Goal: Information Seeking & Learning: Learn about a topic

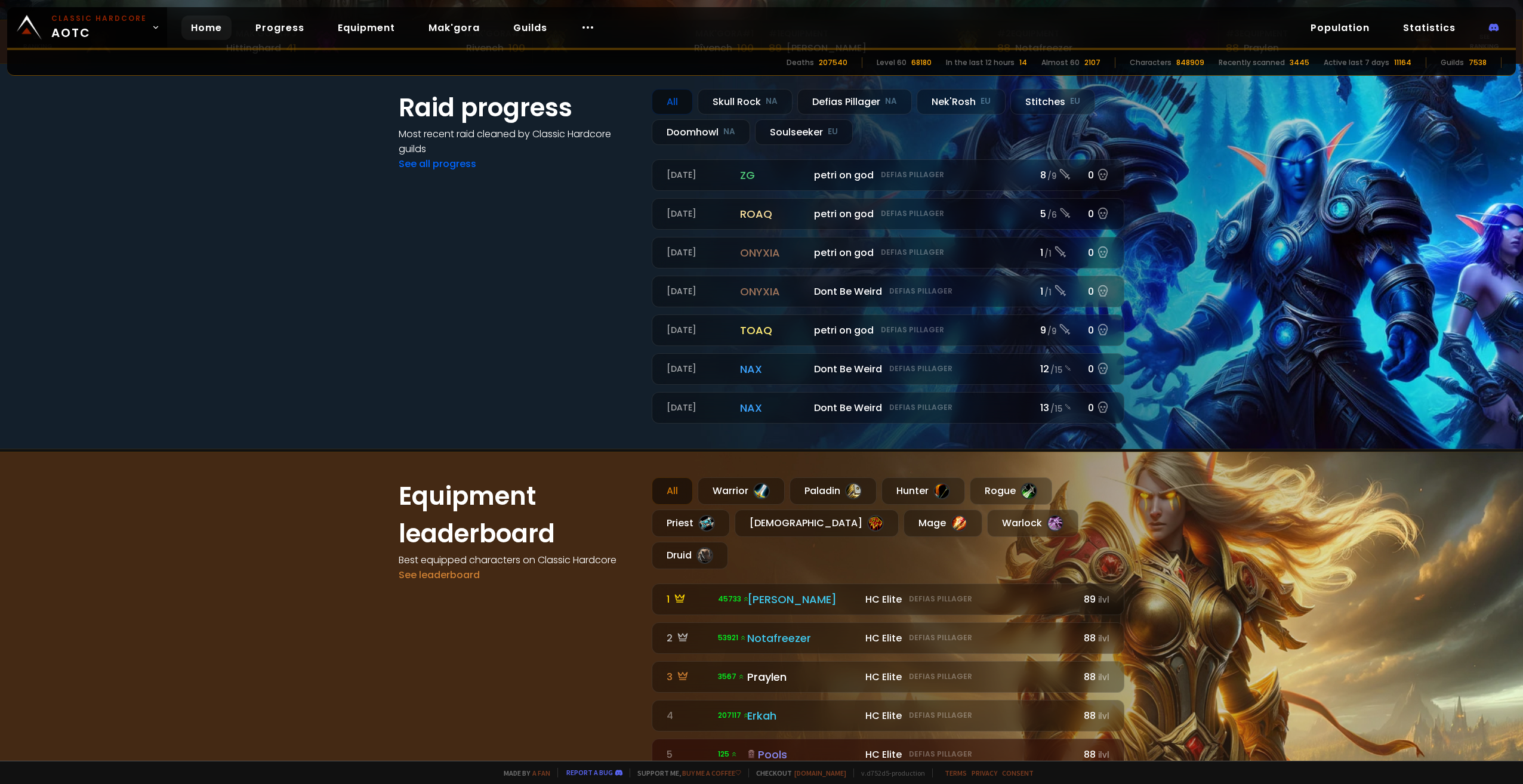
scroll to position [537, 0]
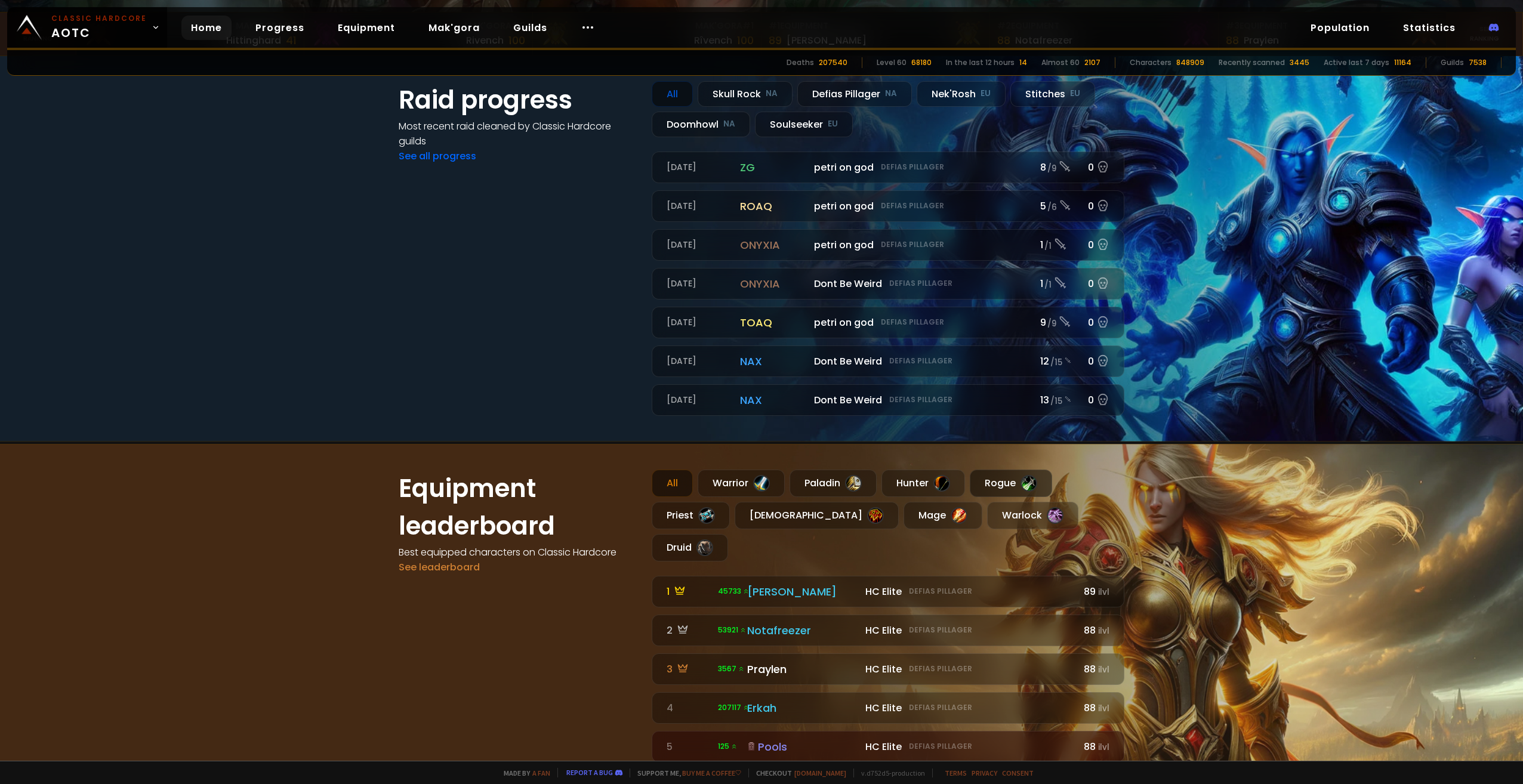
click at [1030, 488] on div at bounding box center [1028, 482] width 16 height 16
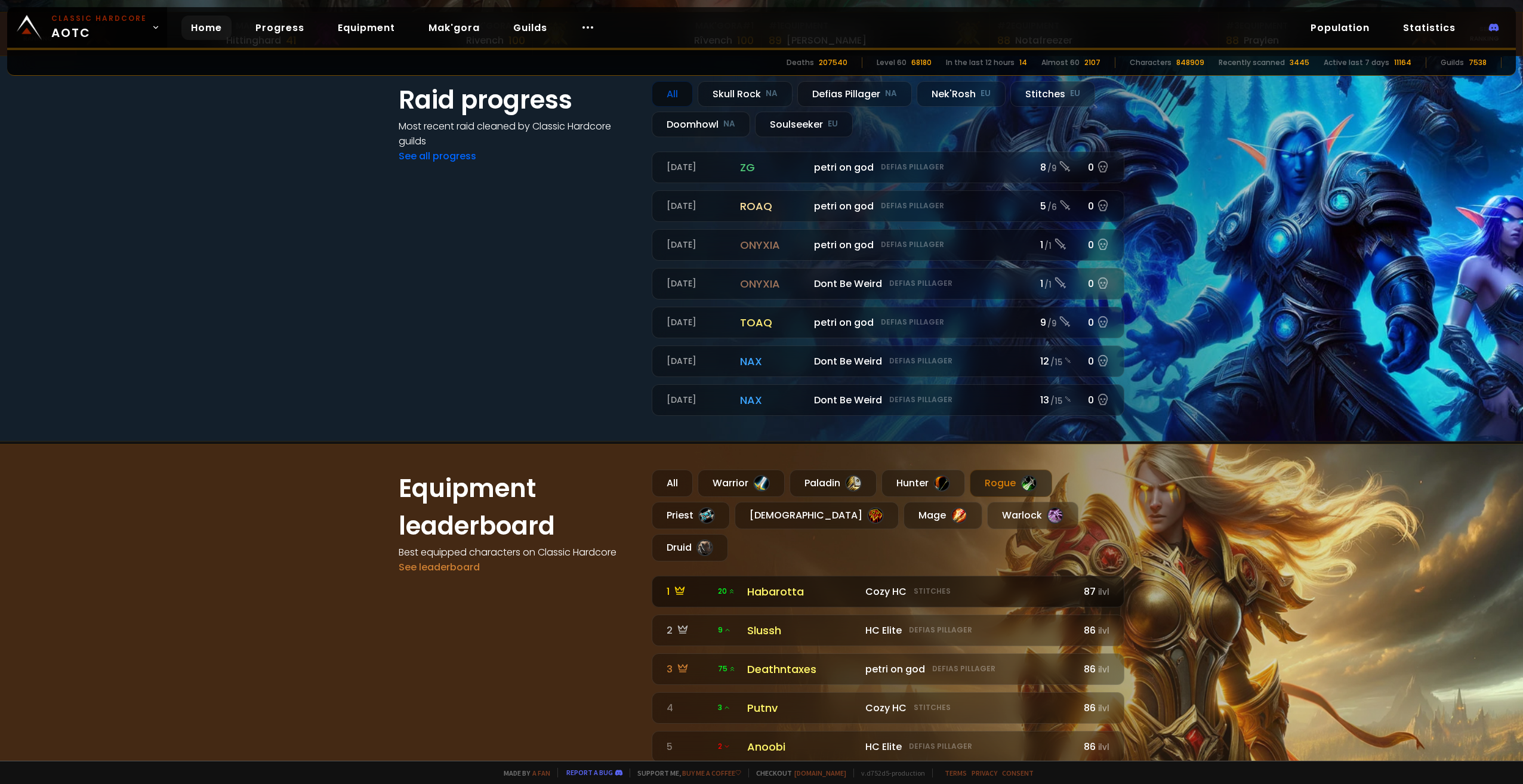
click at [1000, 584] on div "Cozy HC Stitches" at bounding box center [968, 591] width 206 height 15
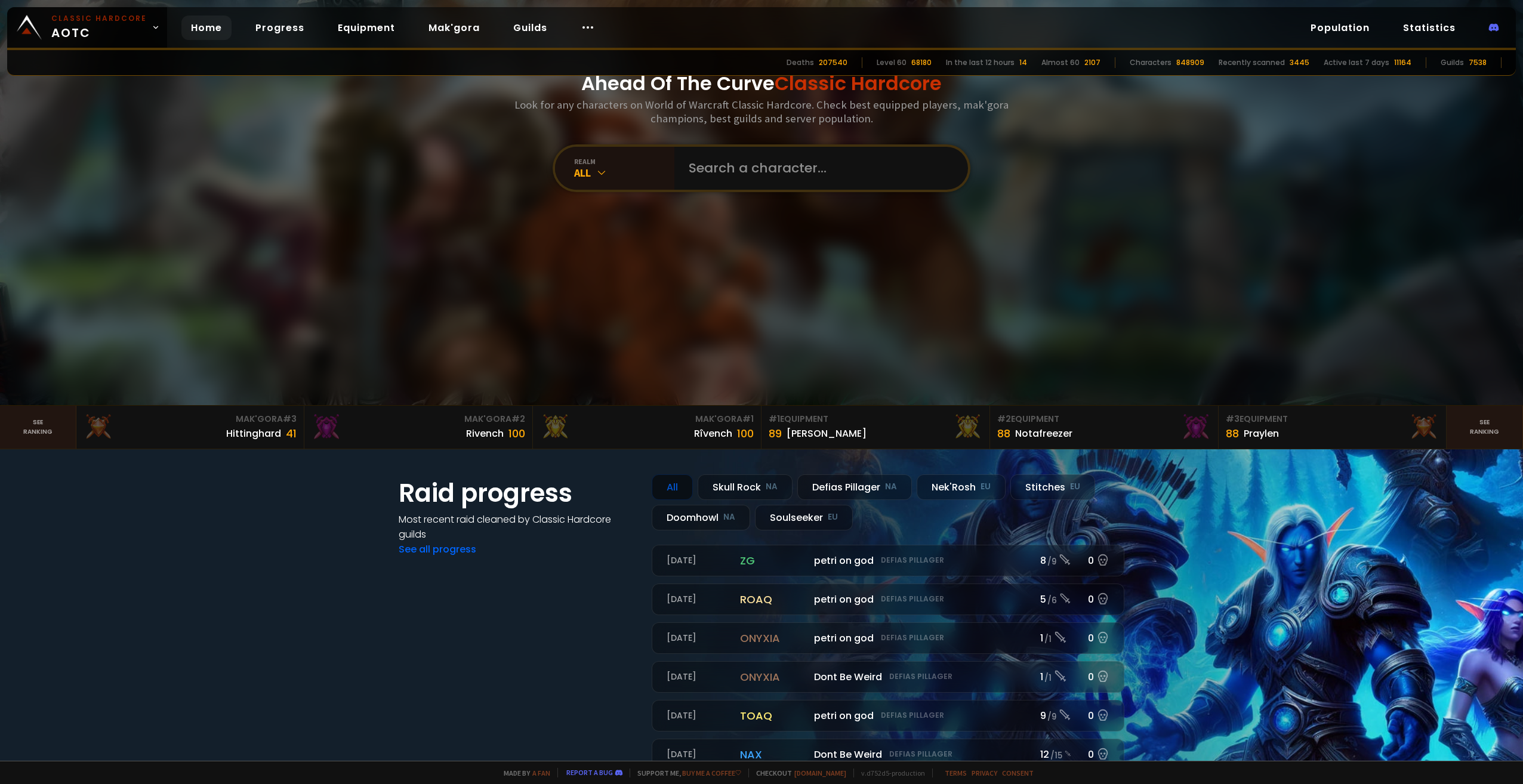
scroll to position [119, 0]
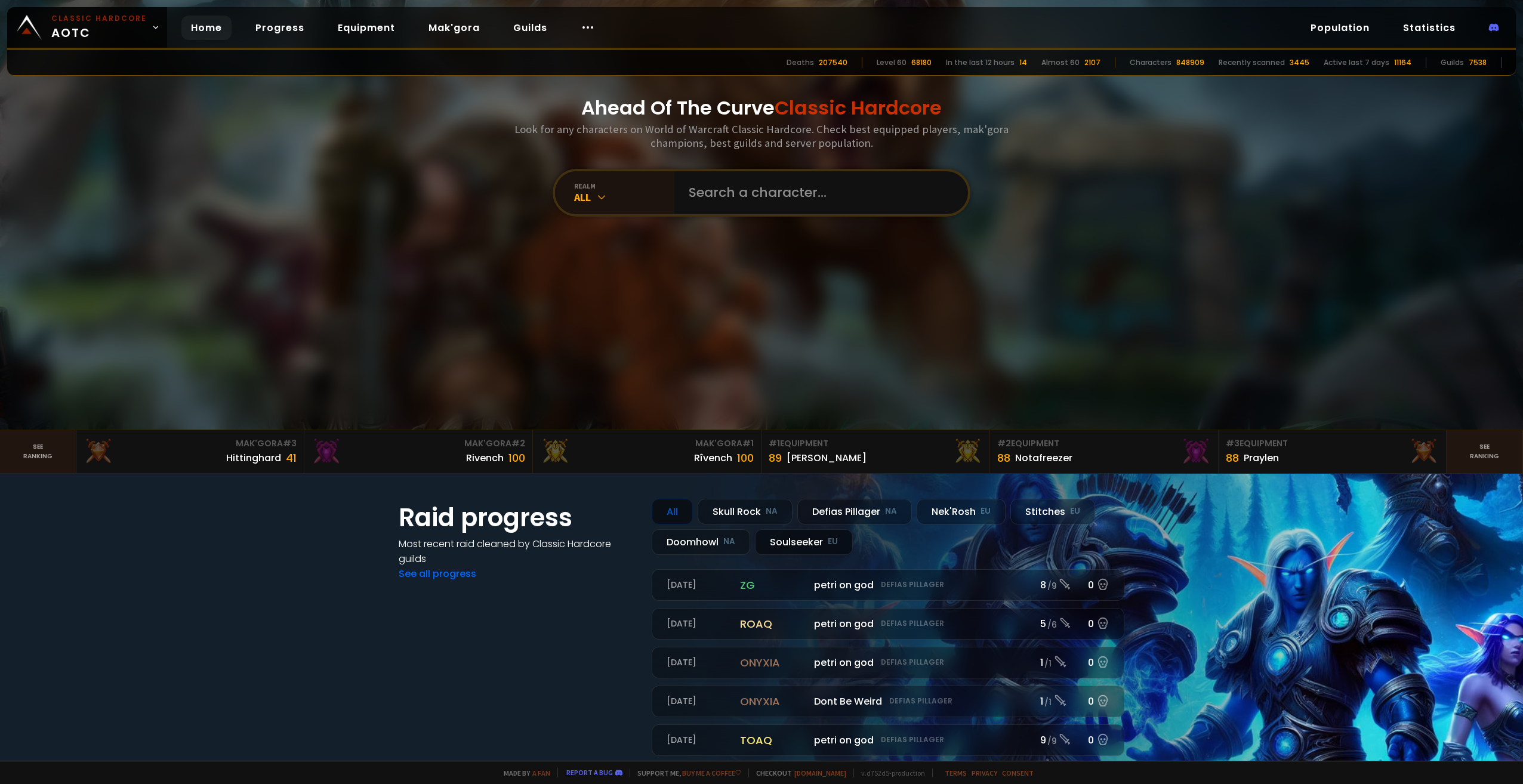
click at [796, 546] on div "Soulseeker EU" at bounding box center [804, 542] width 98 height 26
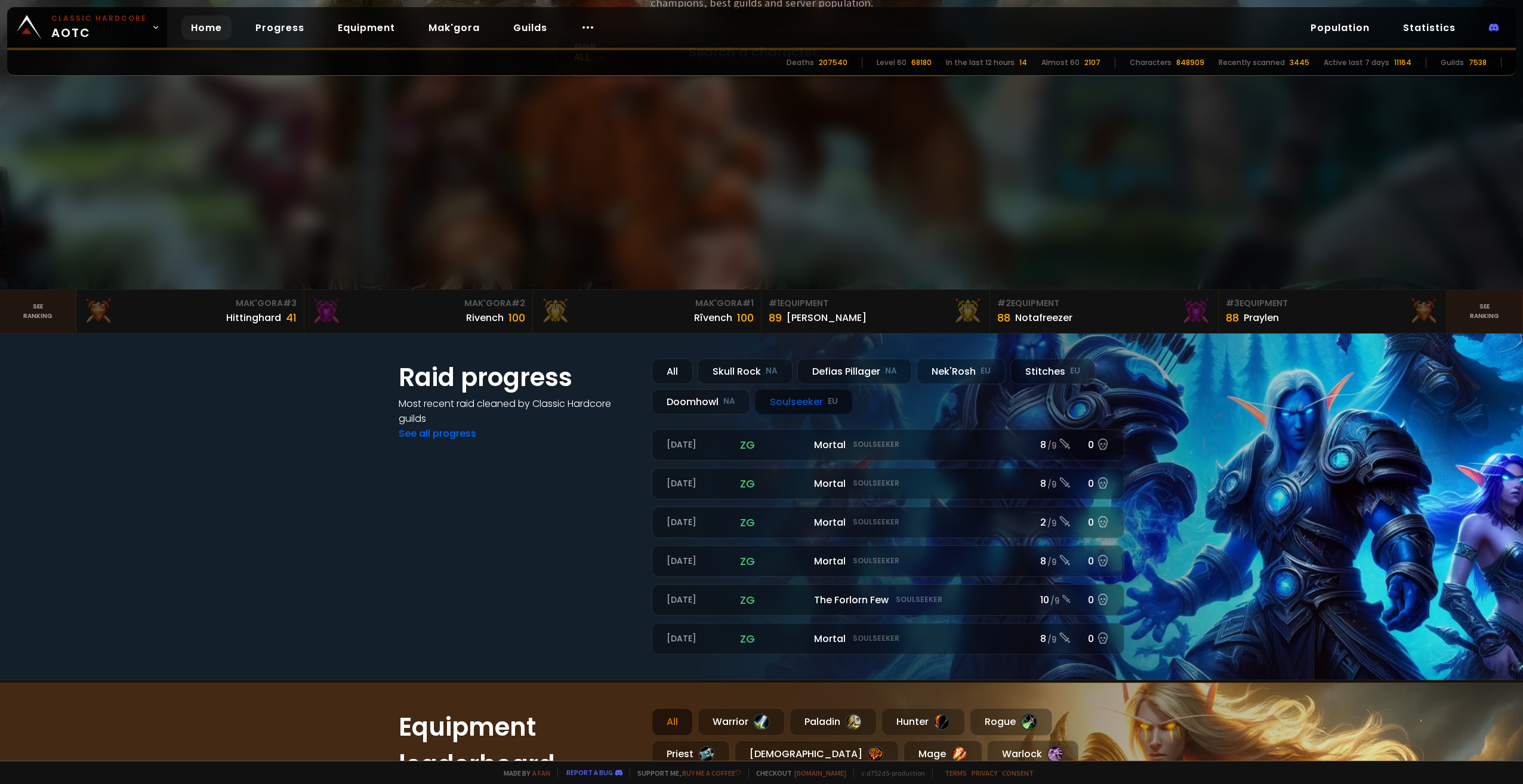
scroll to position [298, 0]
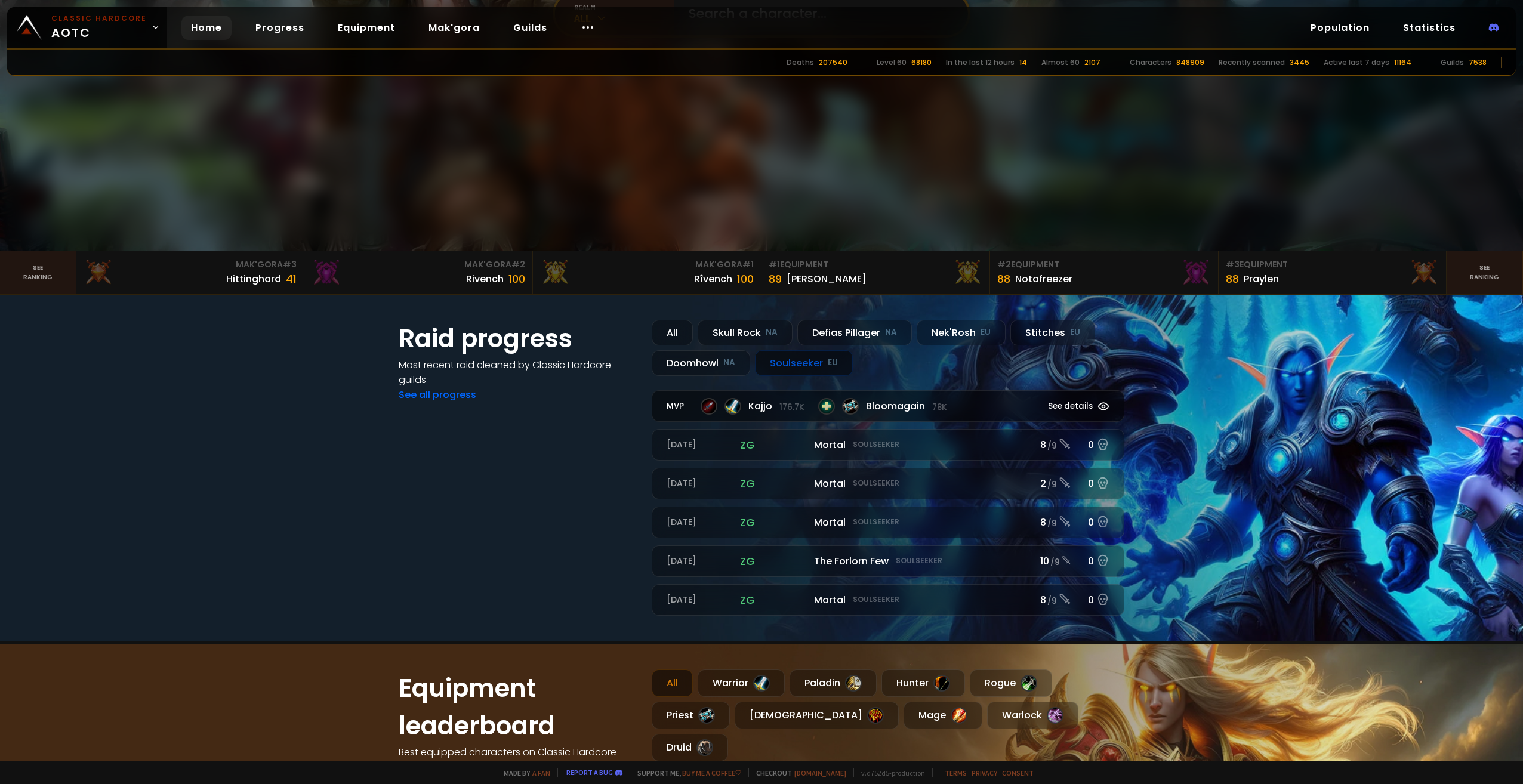
click at [986, 410] on div "Kajjo 176.7k Bloomagain 78k" at bounding box center [860, 405] width 321 height 16
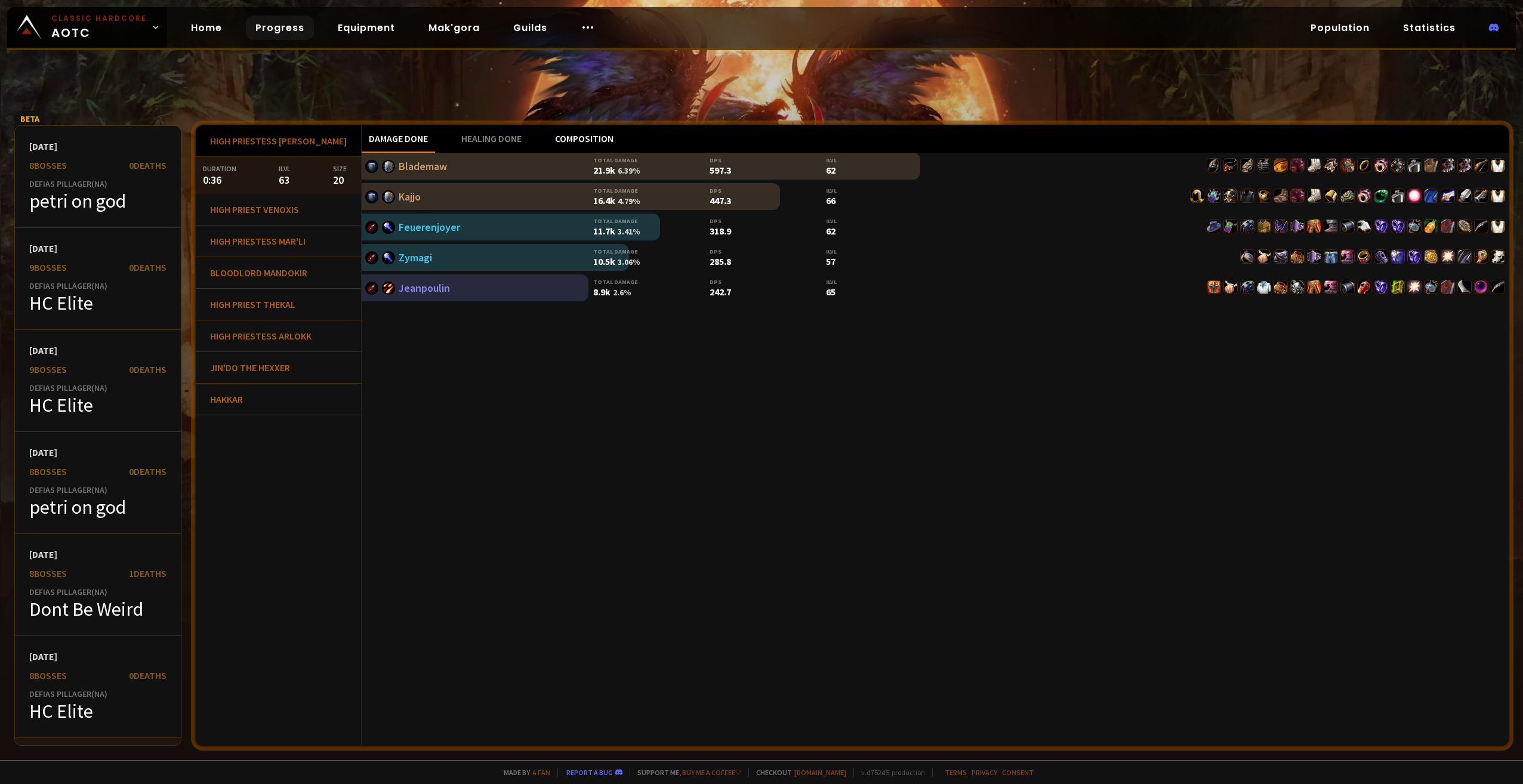
click at [570, 135] on div "Composition" at bounding box center [584, 139] width 73 height 27
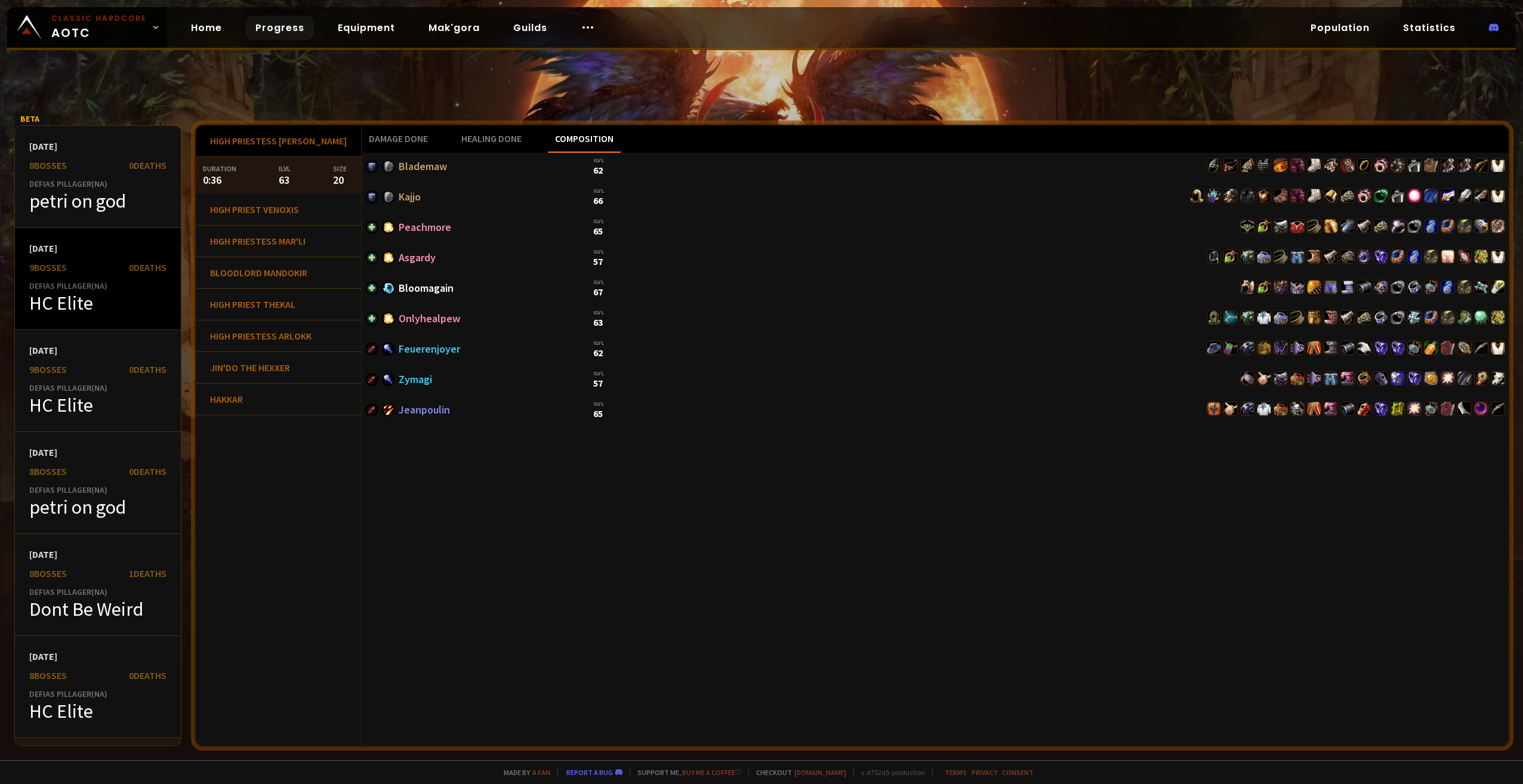
click at [77, 281] on div "Defias Pillager ( NA )" at bounding box center [98, 285] width 137 height 11
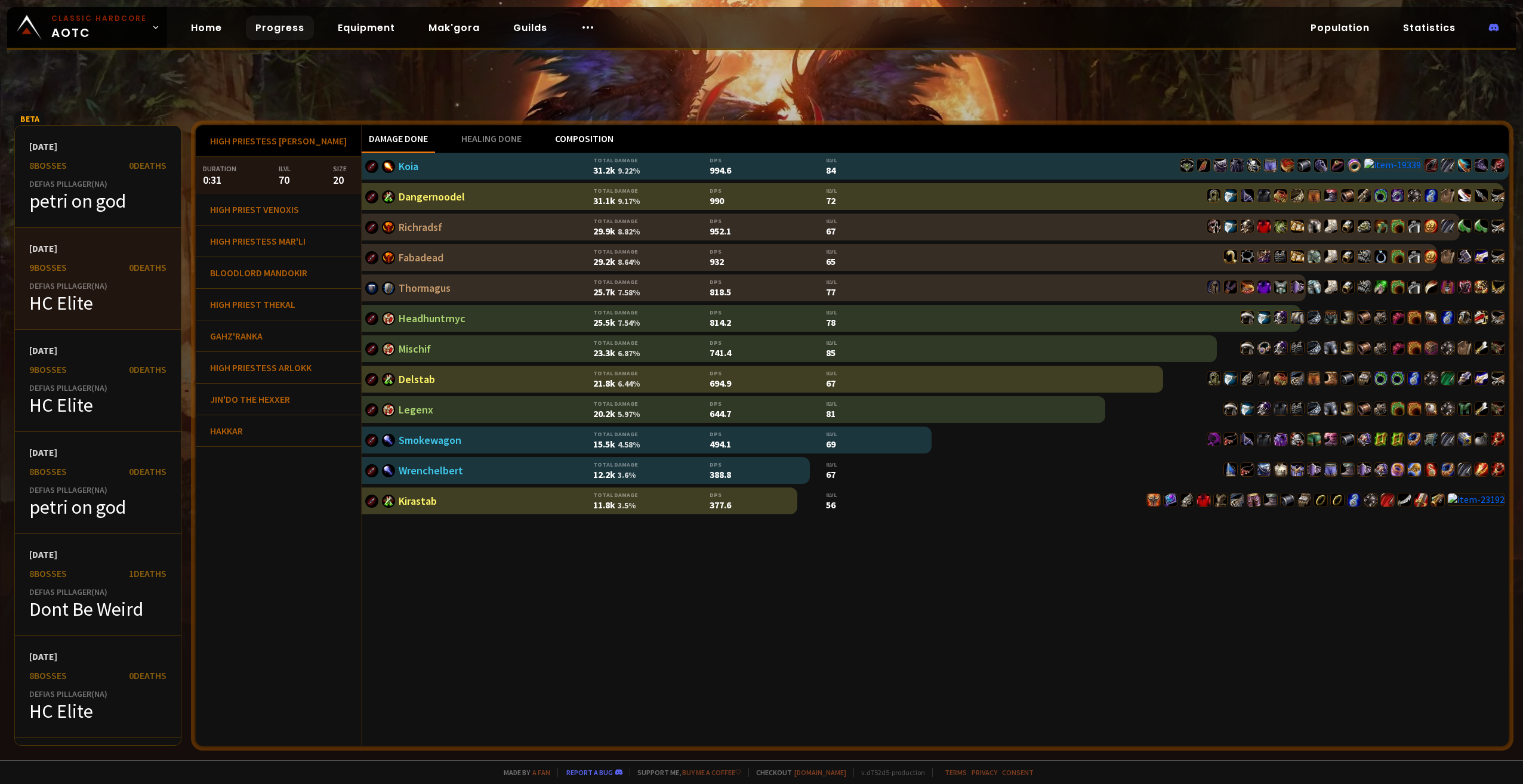
click at [561, 138] on div "Composition" at bounding box center [584, 139] width 73 height 27
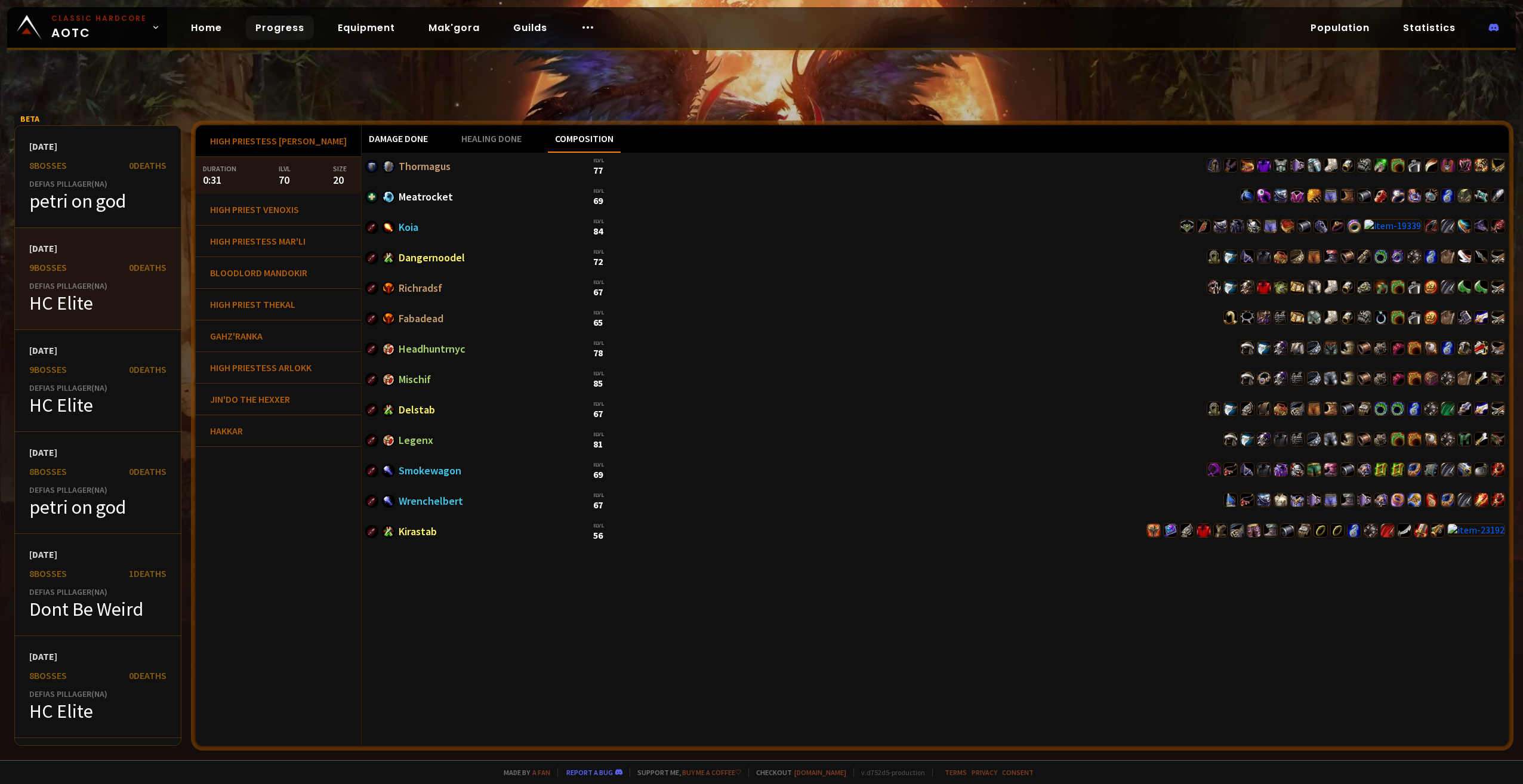
click at [388, 141] on div "Damage done" at bounding box center [399, 139] width 74 height 27
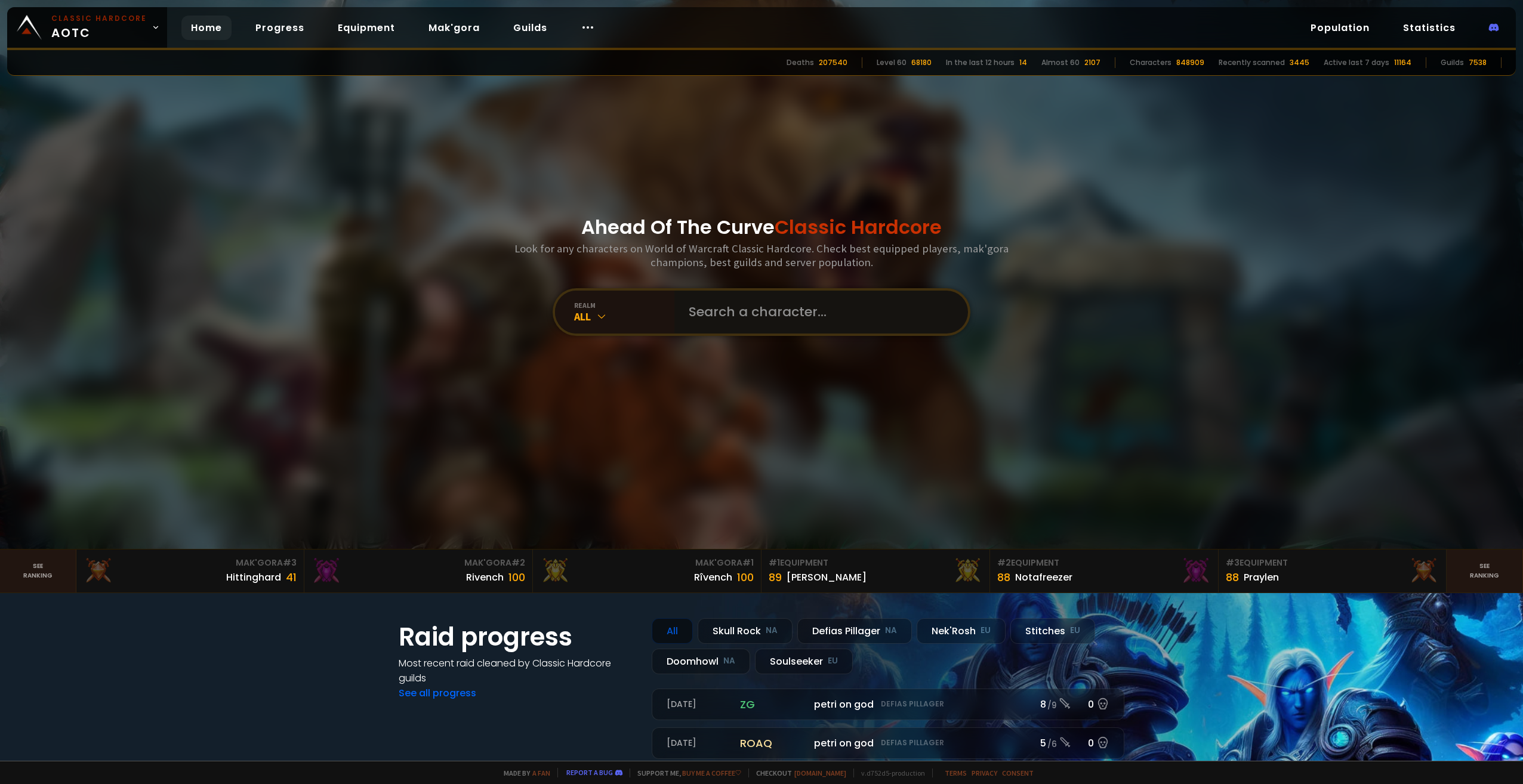
click at [735, 317] on input "text" at bounding box center [817, 312] width 272 height 43
click at [607, 313] on div "All" at bounding box center [624, 316] width 100 height 14
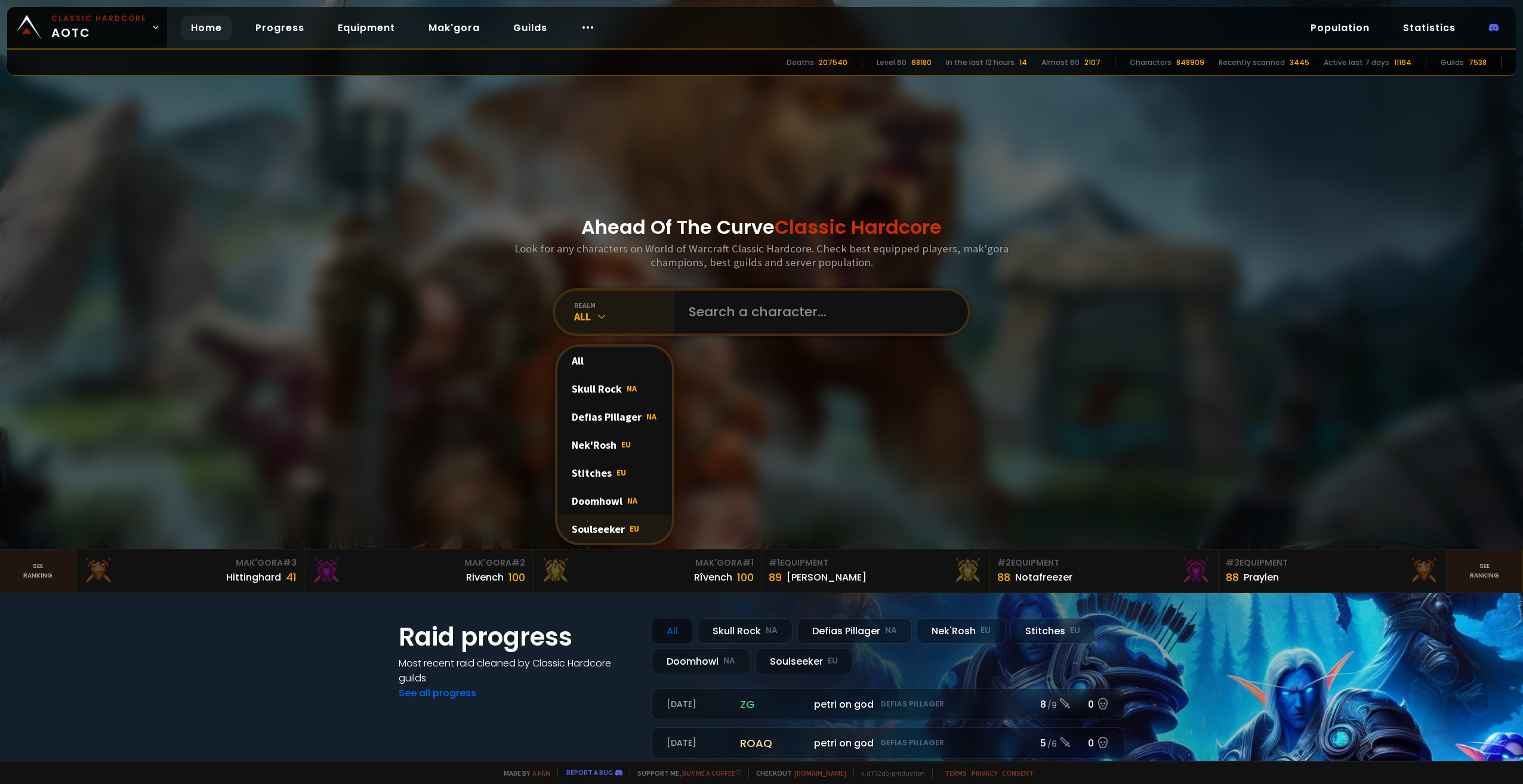
click at [591, 529] on div "Soulseeker EU" at bounding box center [615, 529] width 115 height 28
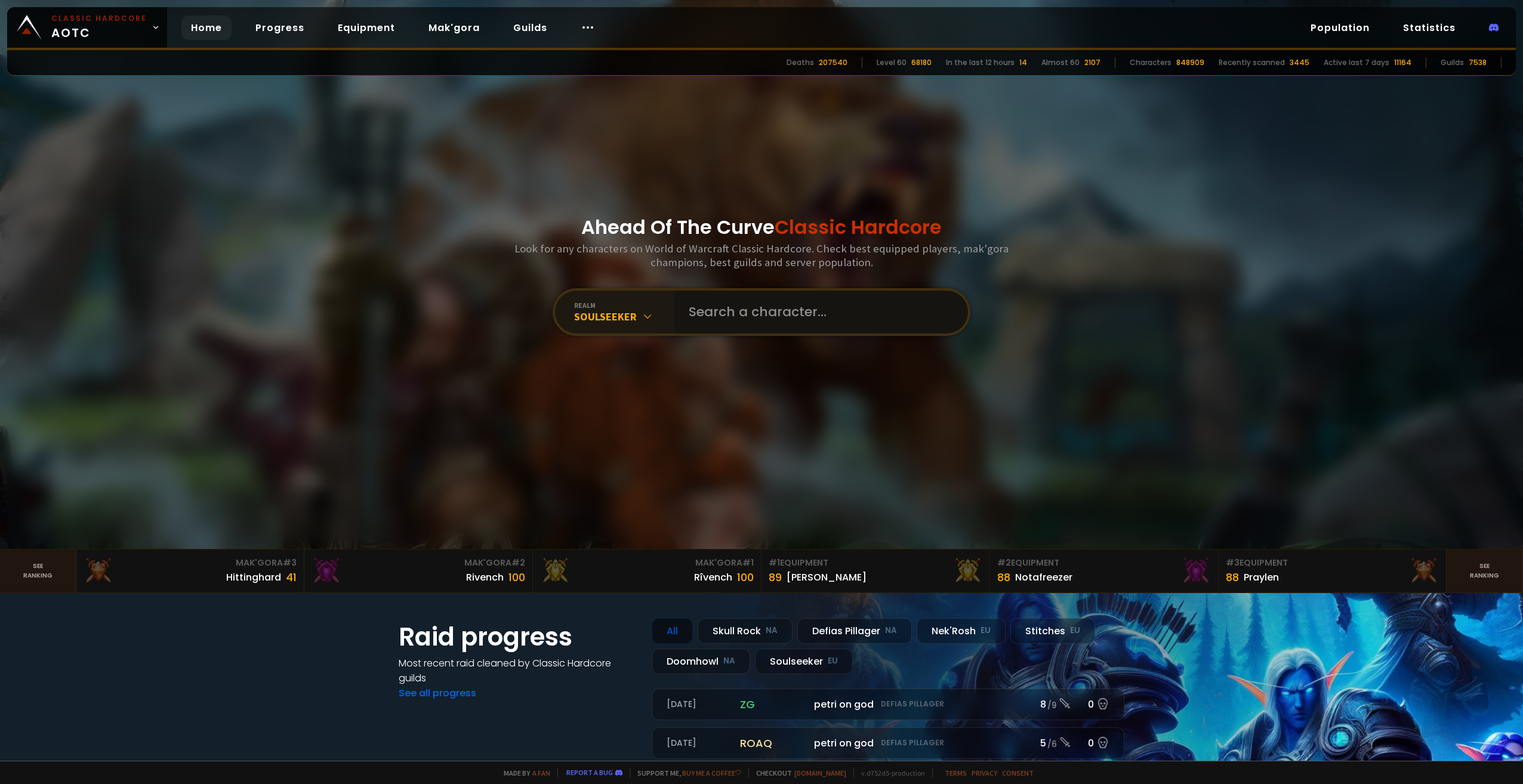
click at [775, 309] on input "text" at bounding box center [817, 312] width 272 height 43
type input "rogue"
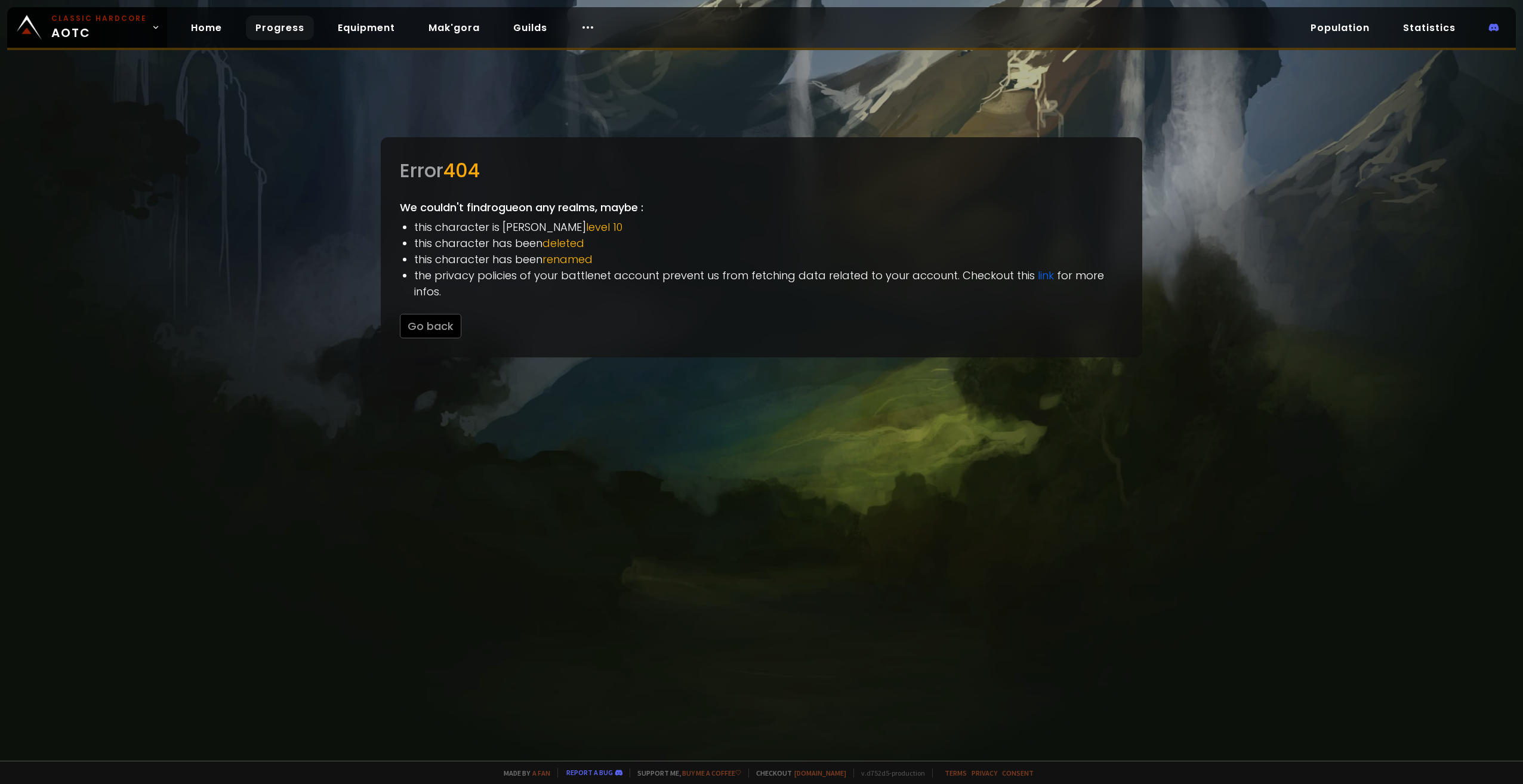
click at [278, 32] on link "Progress" at bounding box center [279, 27] width 68 height 25
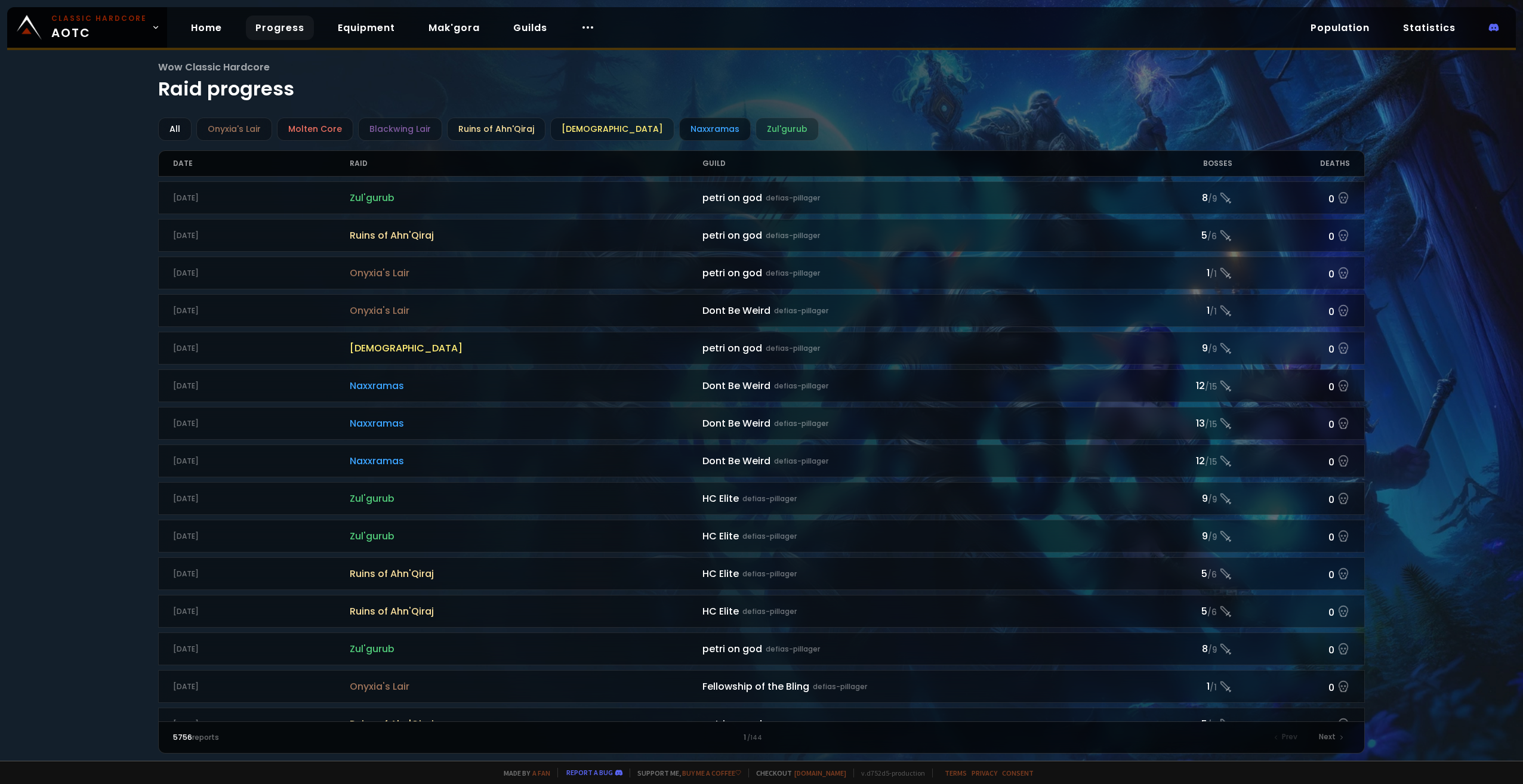
click at [679, 129] on div "Naxxramas" at bounding box center [715, 129] width 72 height 23
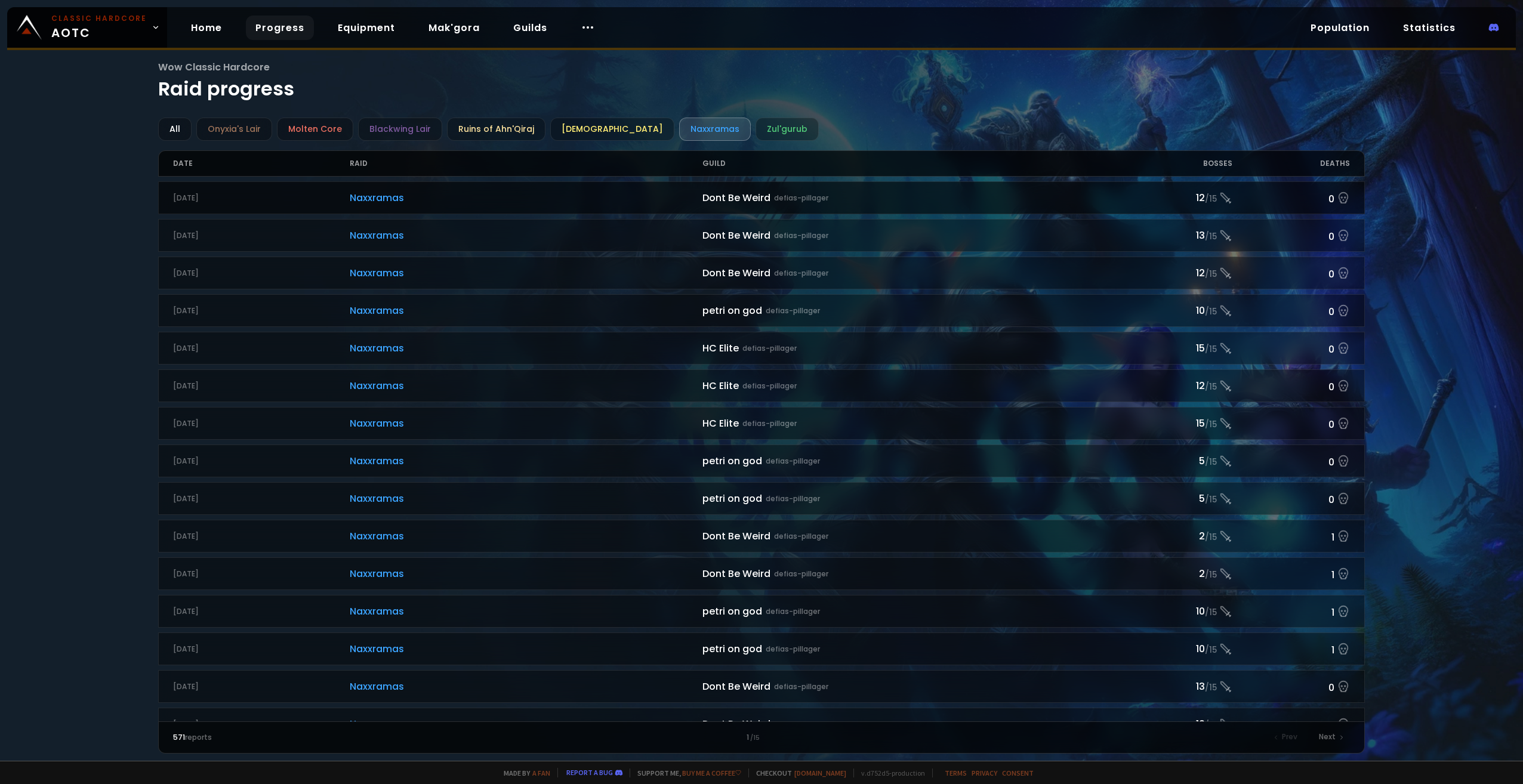
click at [438, 190] on span "Naxxramas" at bounding box center [526, 197] width 353 height 15
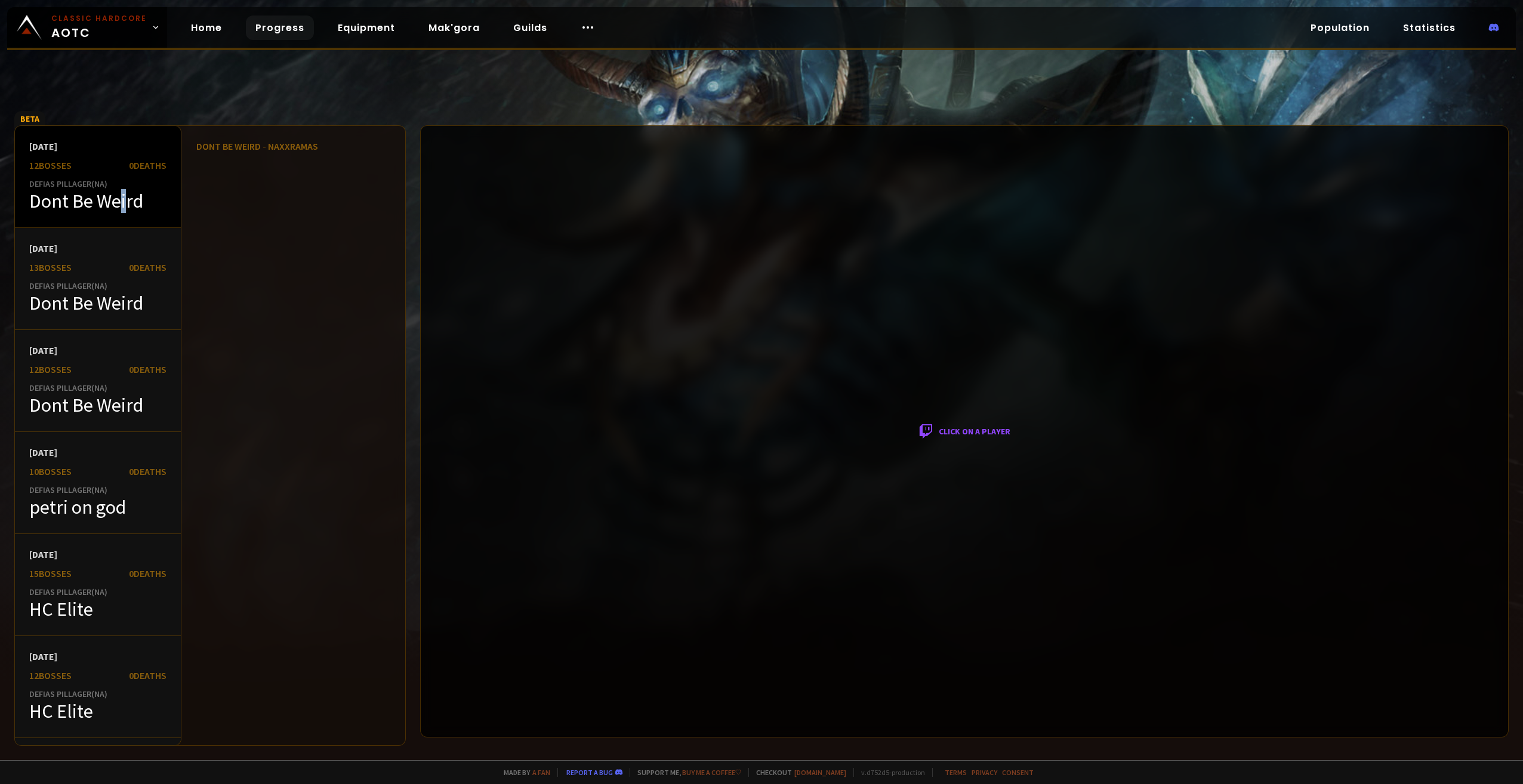
click at [124, 195] on div "Dont Be Weird" at bounding box center [98, 201] width 137 height 24
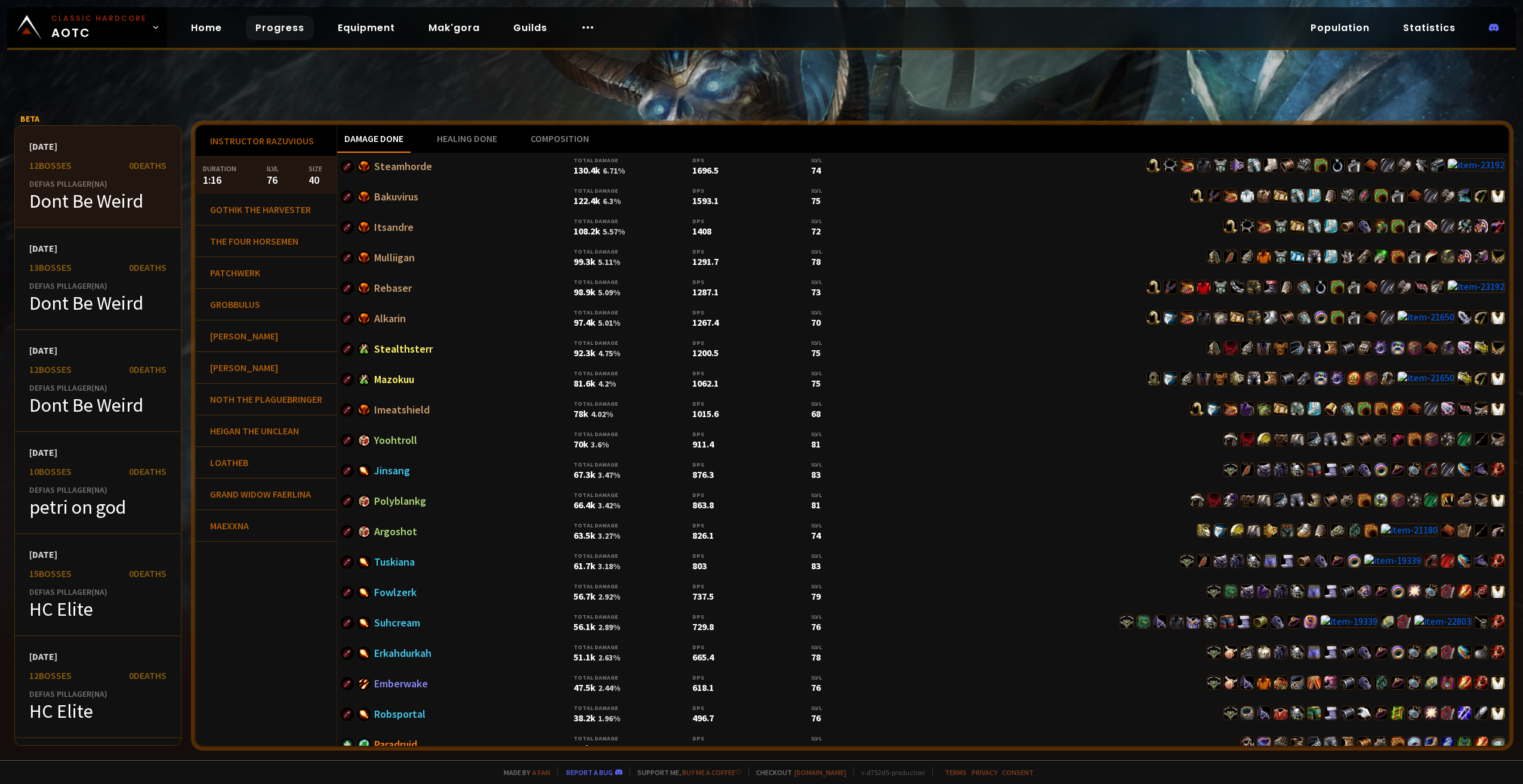
drag, startPoint x: 124, startPoint y: 195, endPoint x: 84, endPoint y: 200, distance: 40.3
click at [84, 200] on div "Dont Be Weird" at bounding box center [98, 201] width 137 height 24
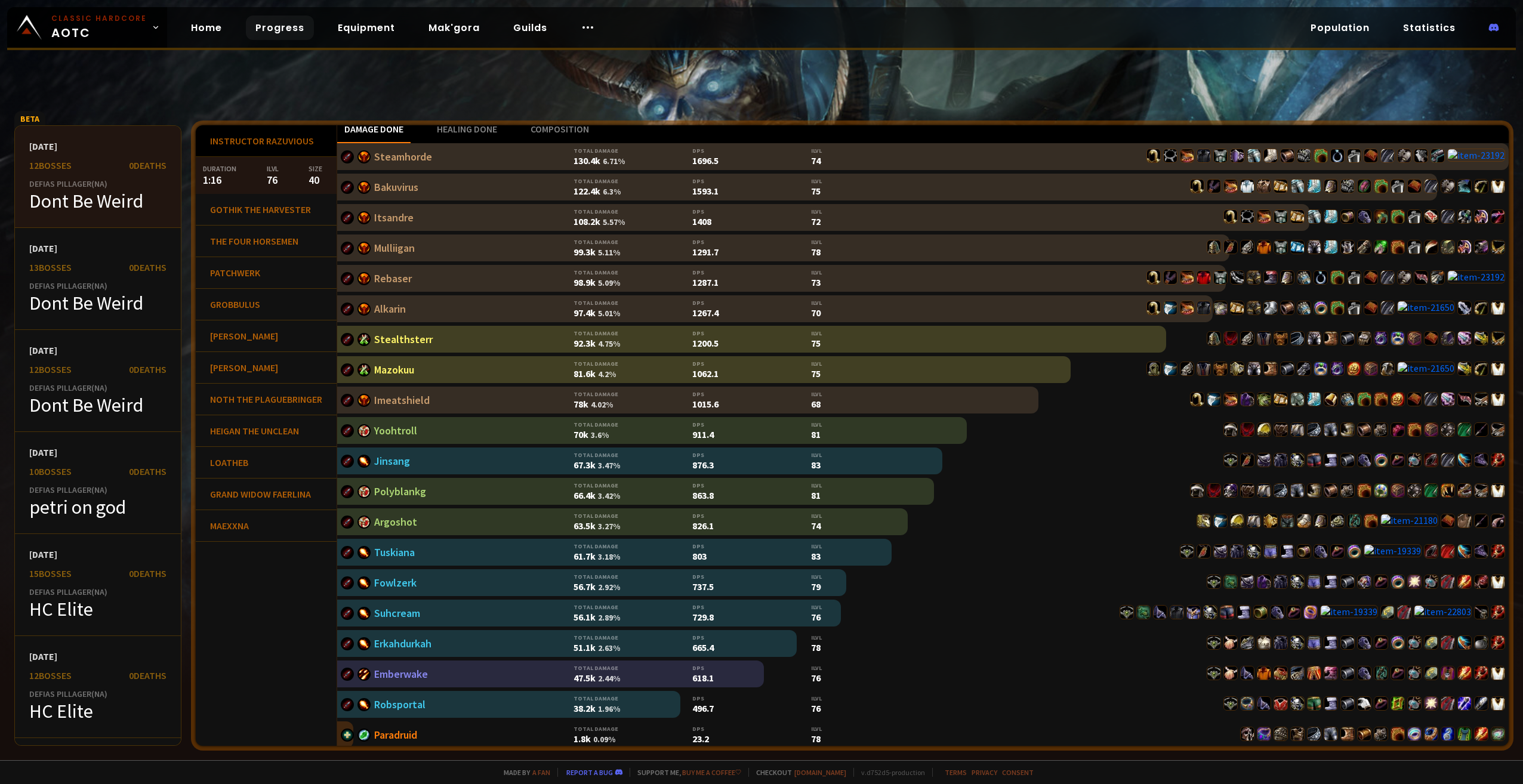
scroll to position [12, 0]
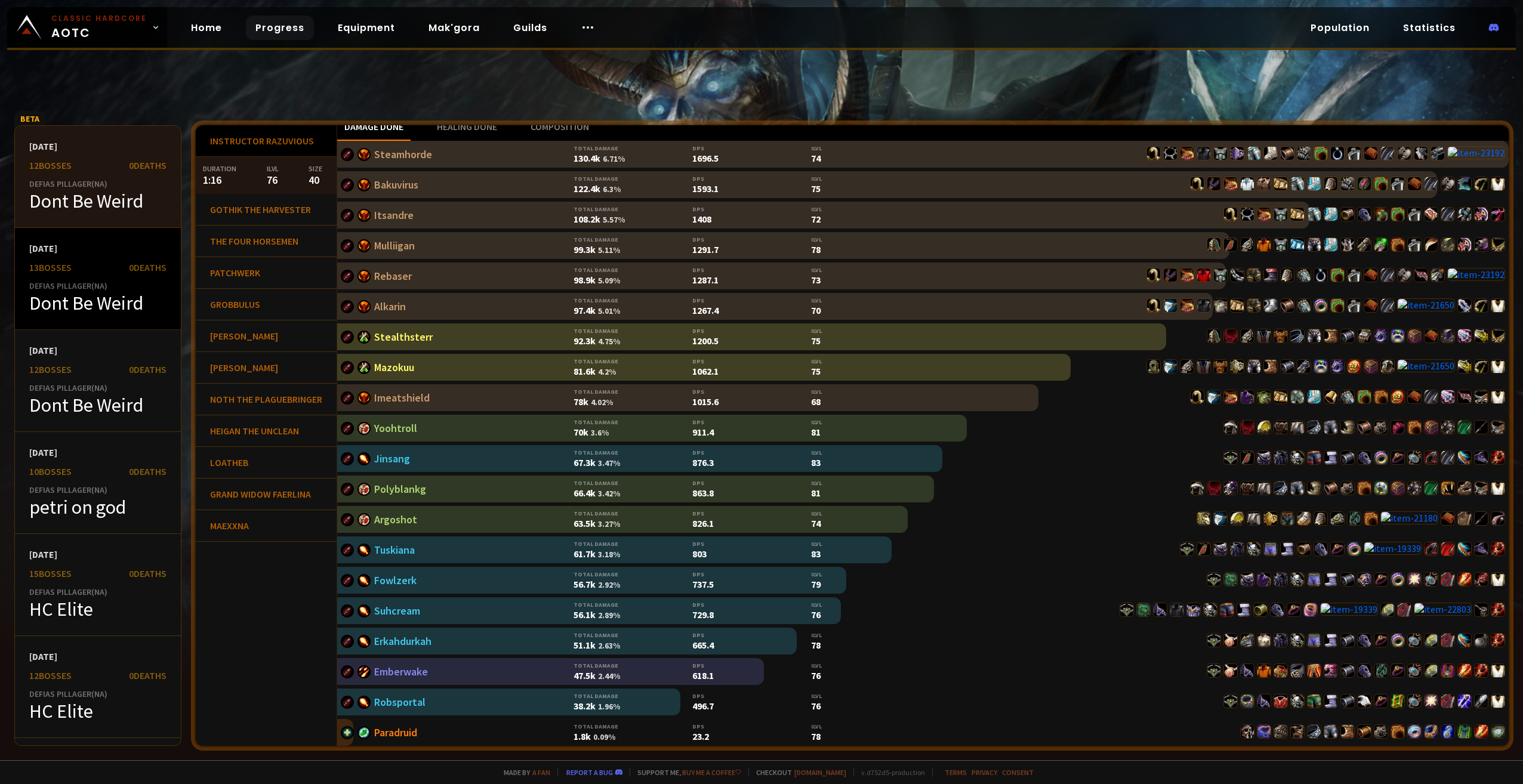
click at [97, 286] on div "Defias Pillager ( NA )" at bounding box center [98, 285] width 137 height 11
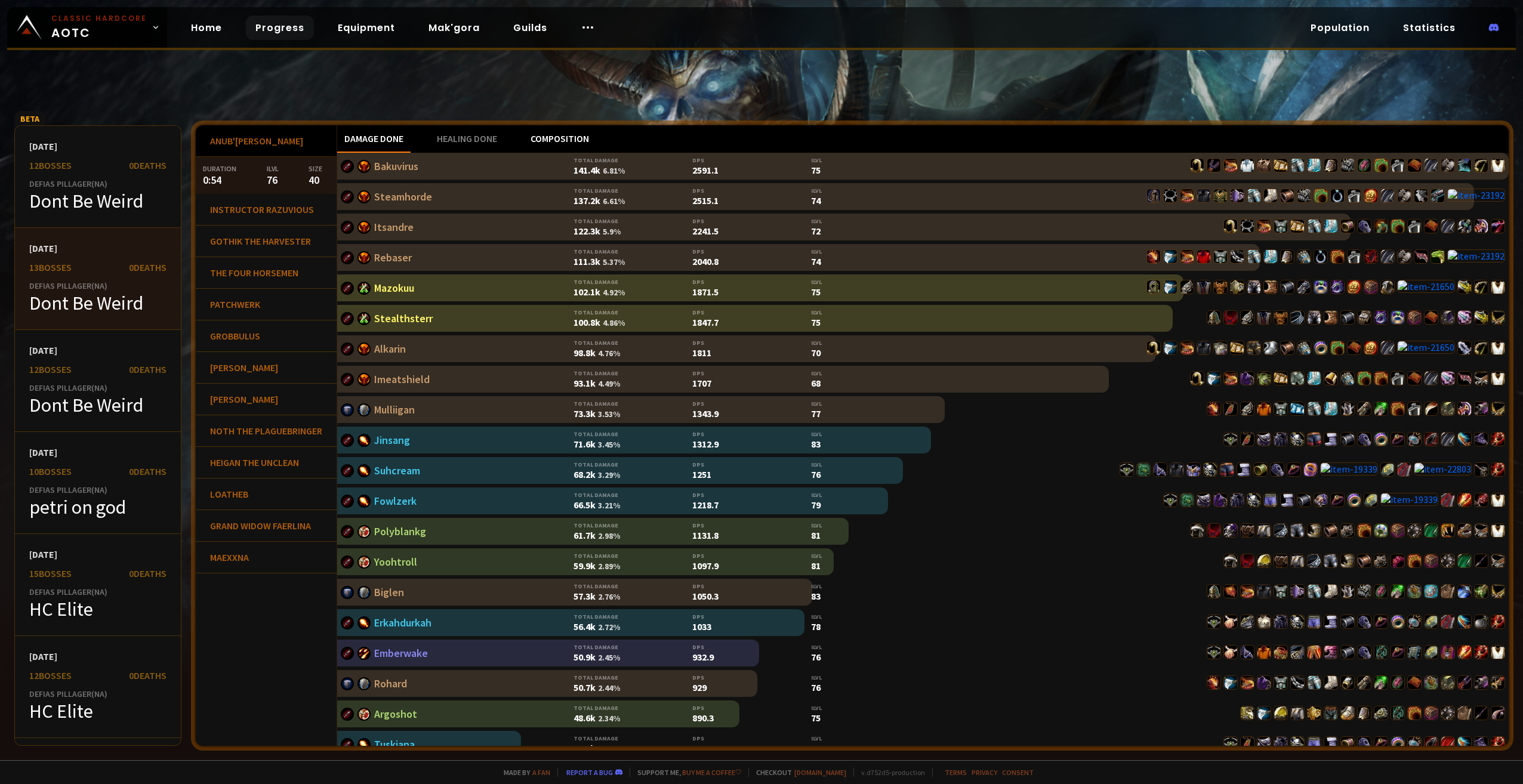
click at [552, 135] on div "Composition" at bounding box center [560, 139] width 73 height 27
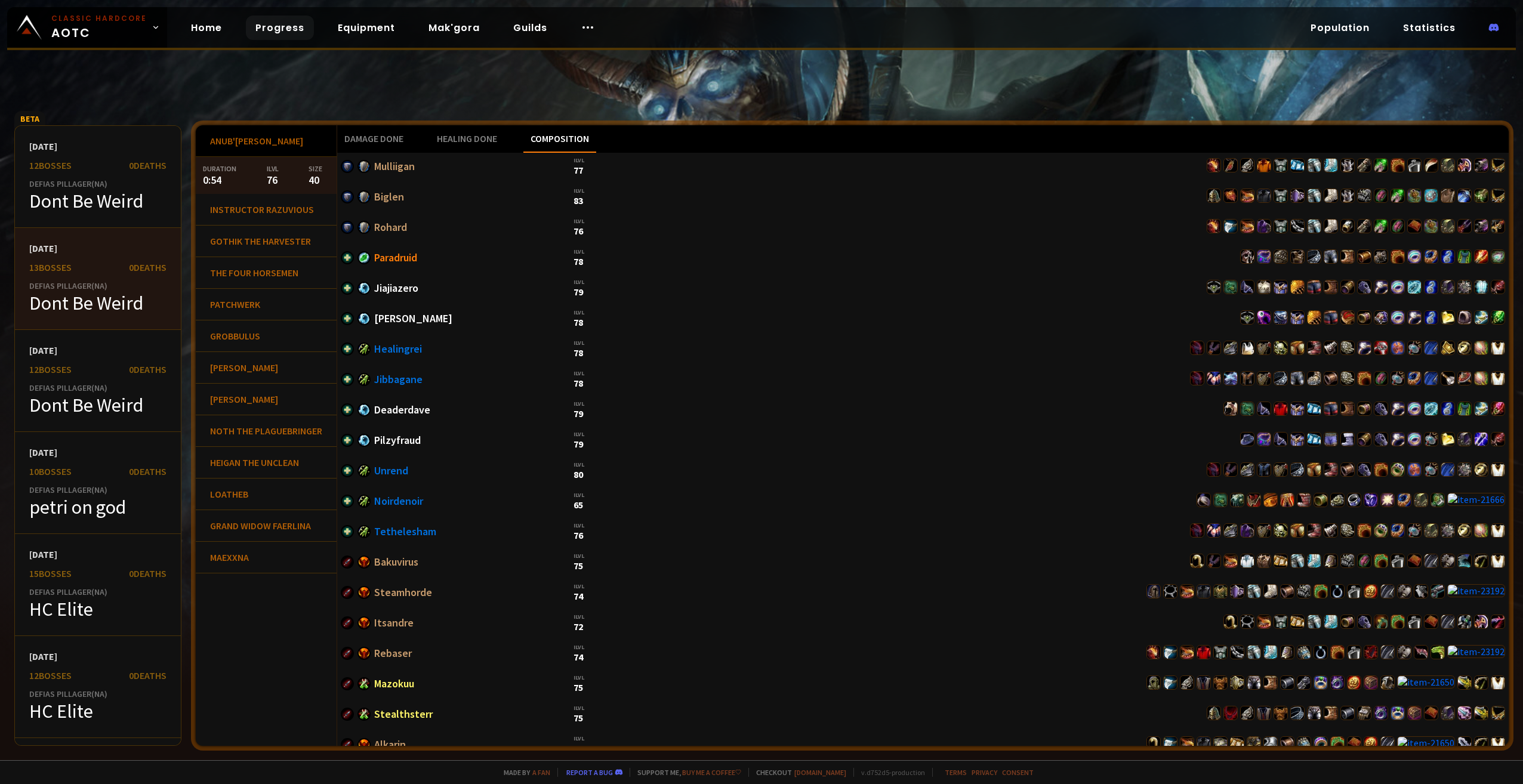
click at [417, 140] on div "Damage done Healing done Composition" at bounding box center [922, 139] width 1172 height 27
click at [405, 139] on div "Damage done" at bounding box center [374, 139] width 74 height 27
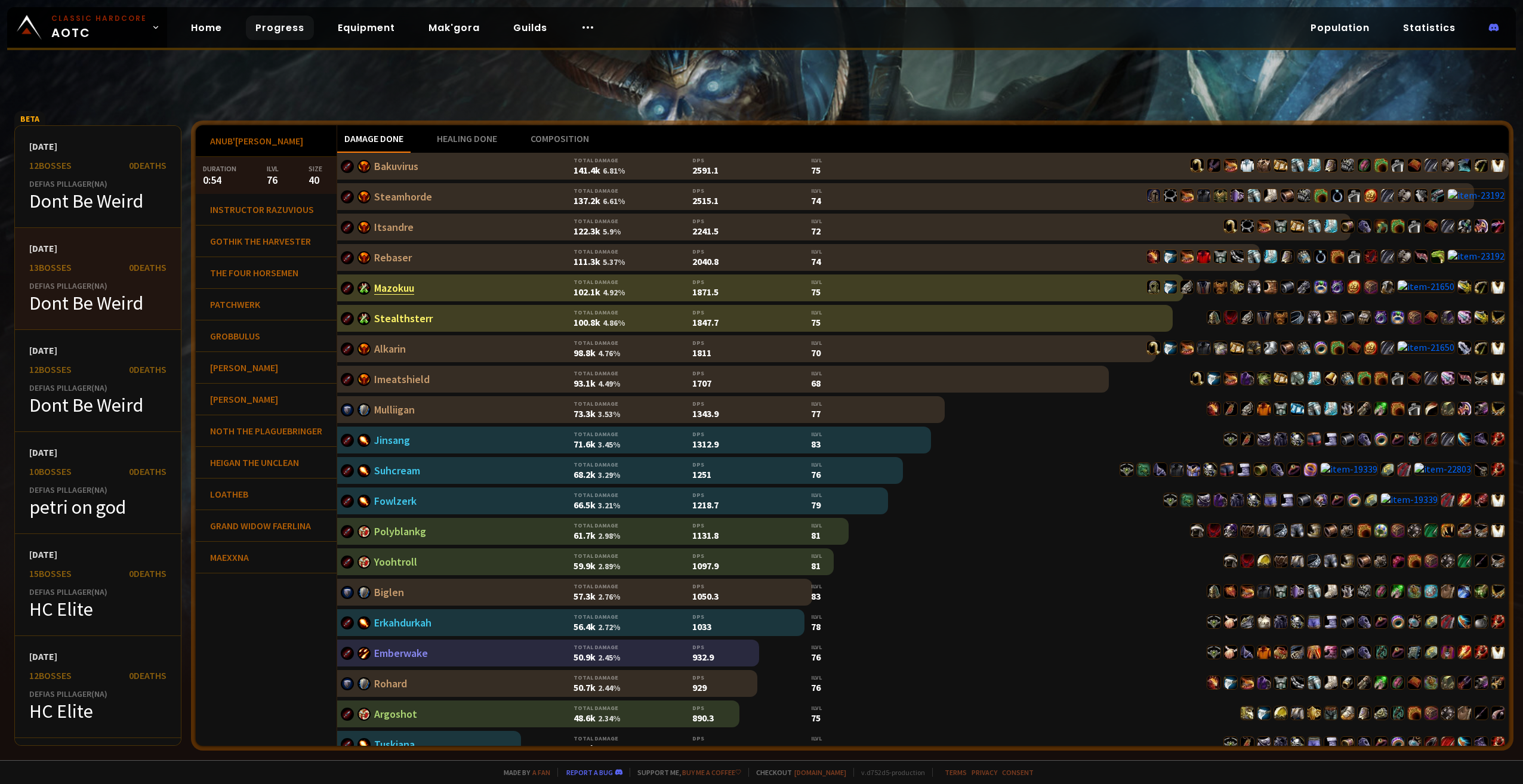
click at [405, 289] on link "Mazokuu" at bounding box center [393, 288] width 40 height 14
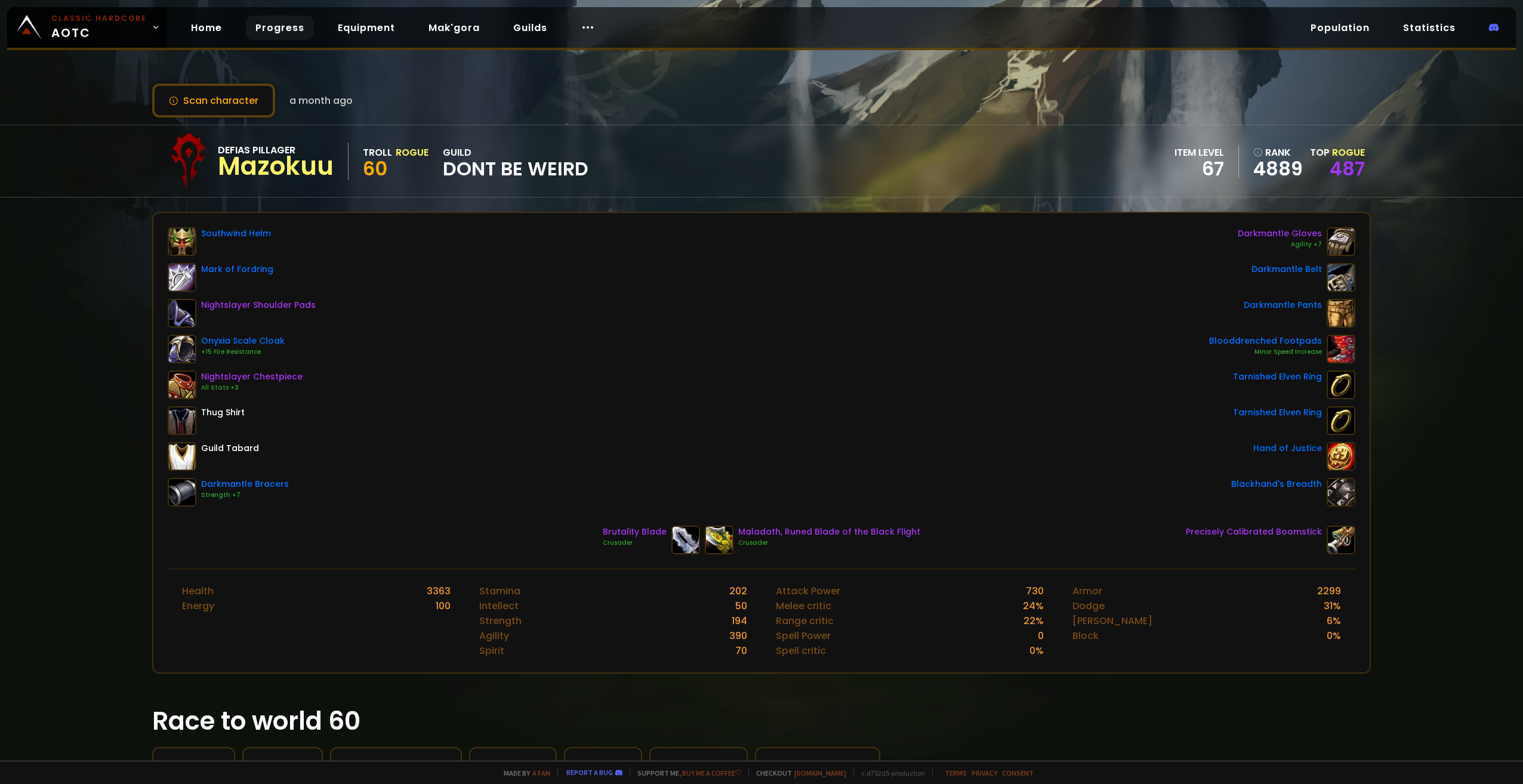
click at [266, 29] on link "Progress" at bounding box center [279, 27] width 68 height 25
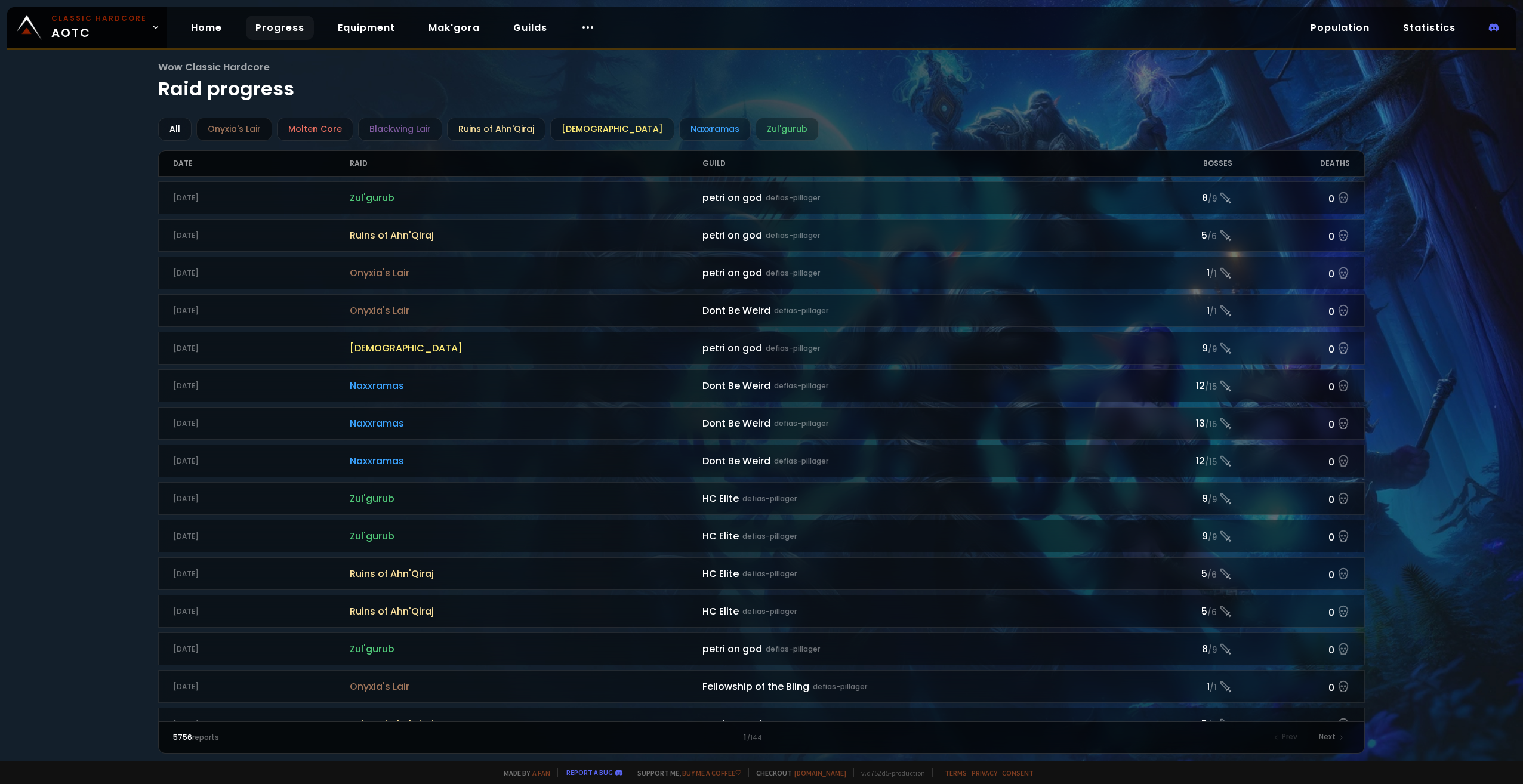
click at [234, 129] on div "Onyxia's Lair" at bounding box center [234, 129] width 75 height 23
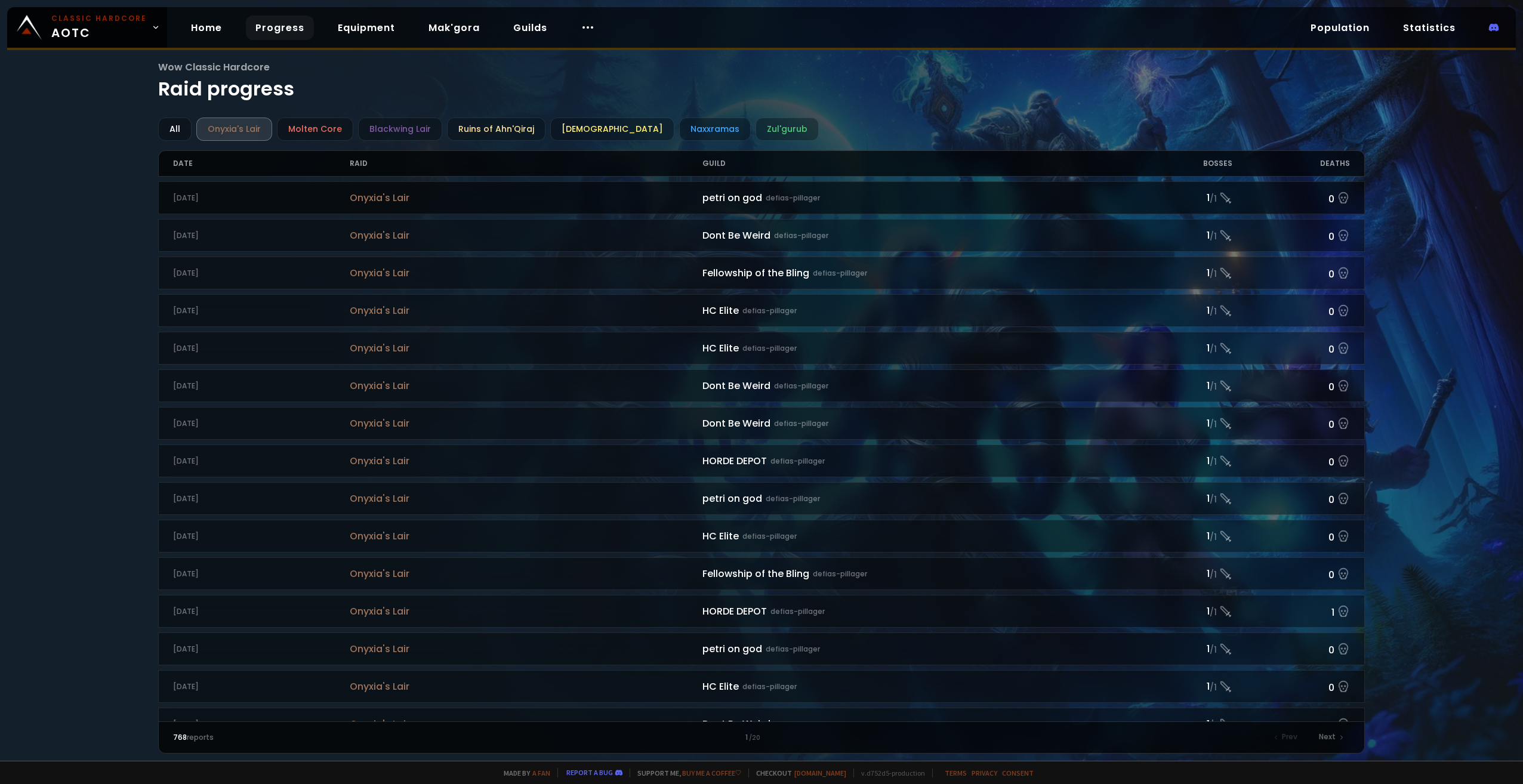
click at [524, 201] on span "Onyxia's Lair" at bounding box center [526, 197] width 353 height 15
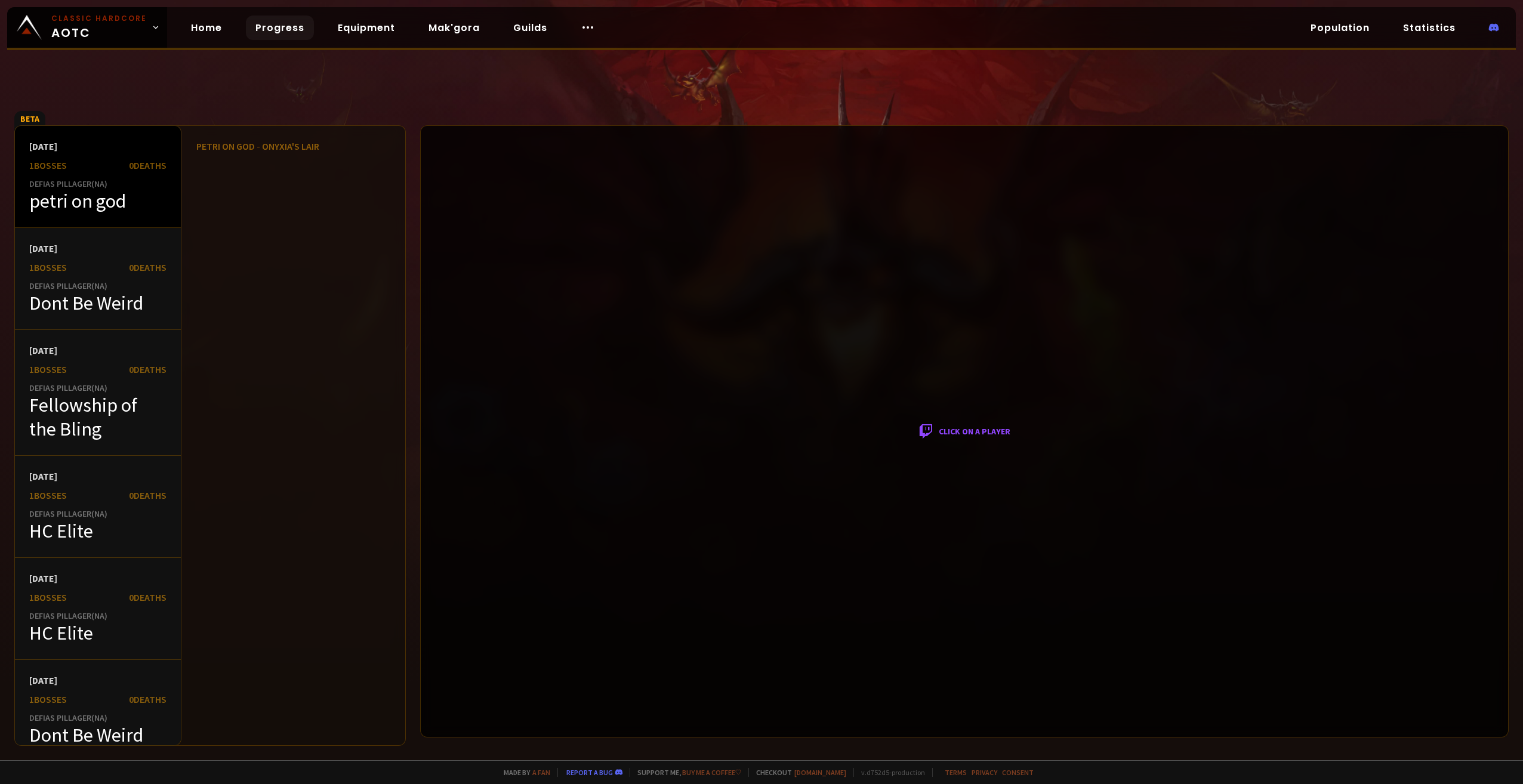
click at [55, 200] on div "petri on god" at bounding box center [98, 201] width 137 height 24
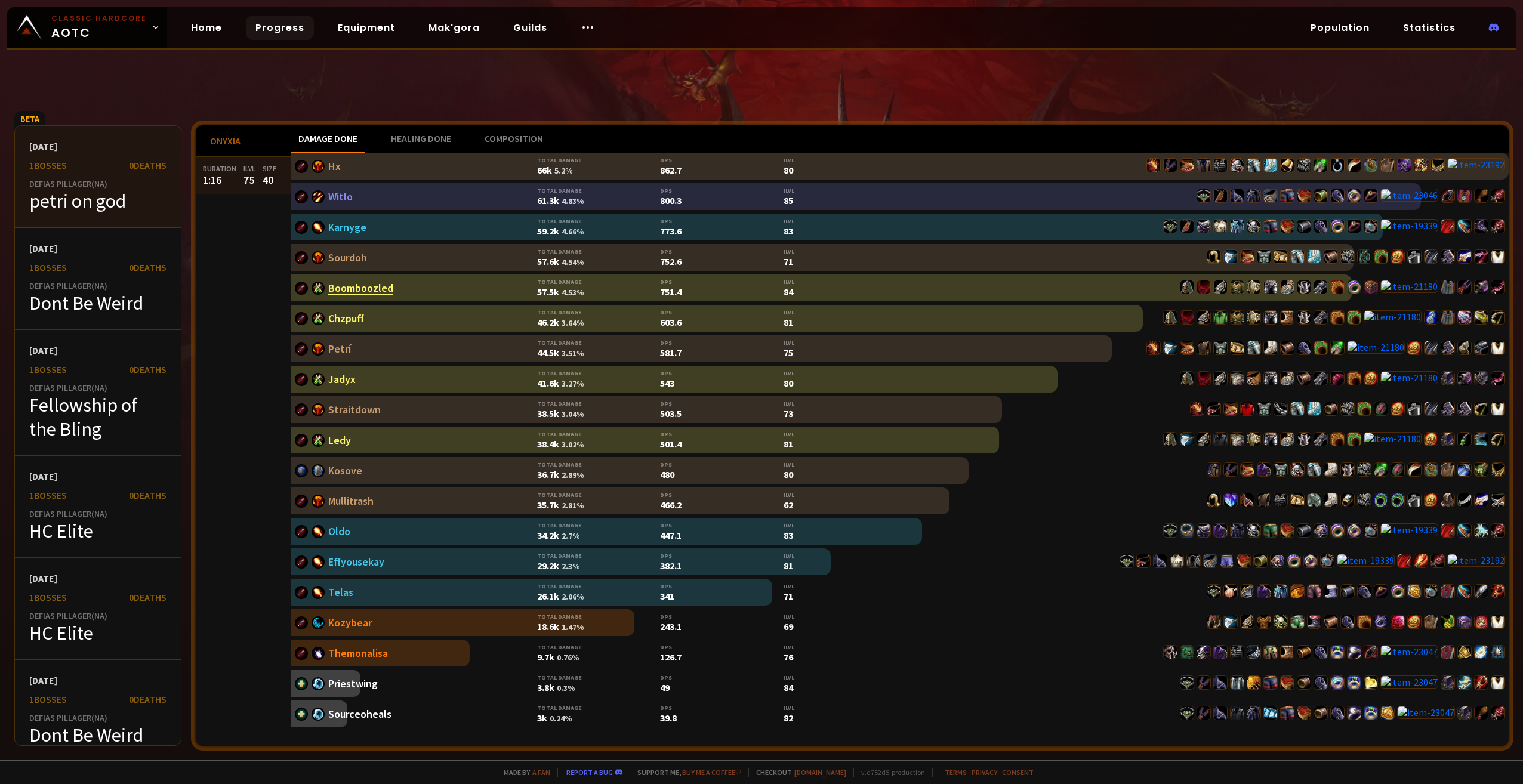
click at [350, 285] on link "Boomboozled" at bounding box center [361, 288] width 65 height 14
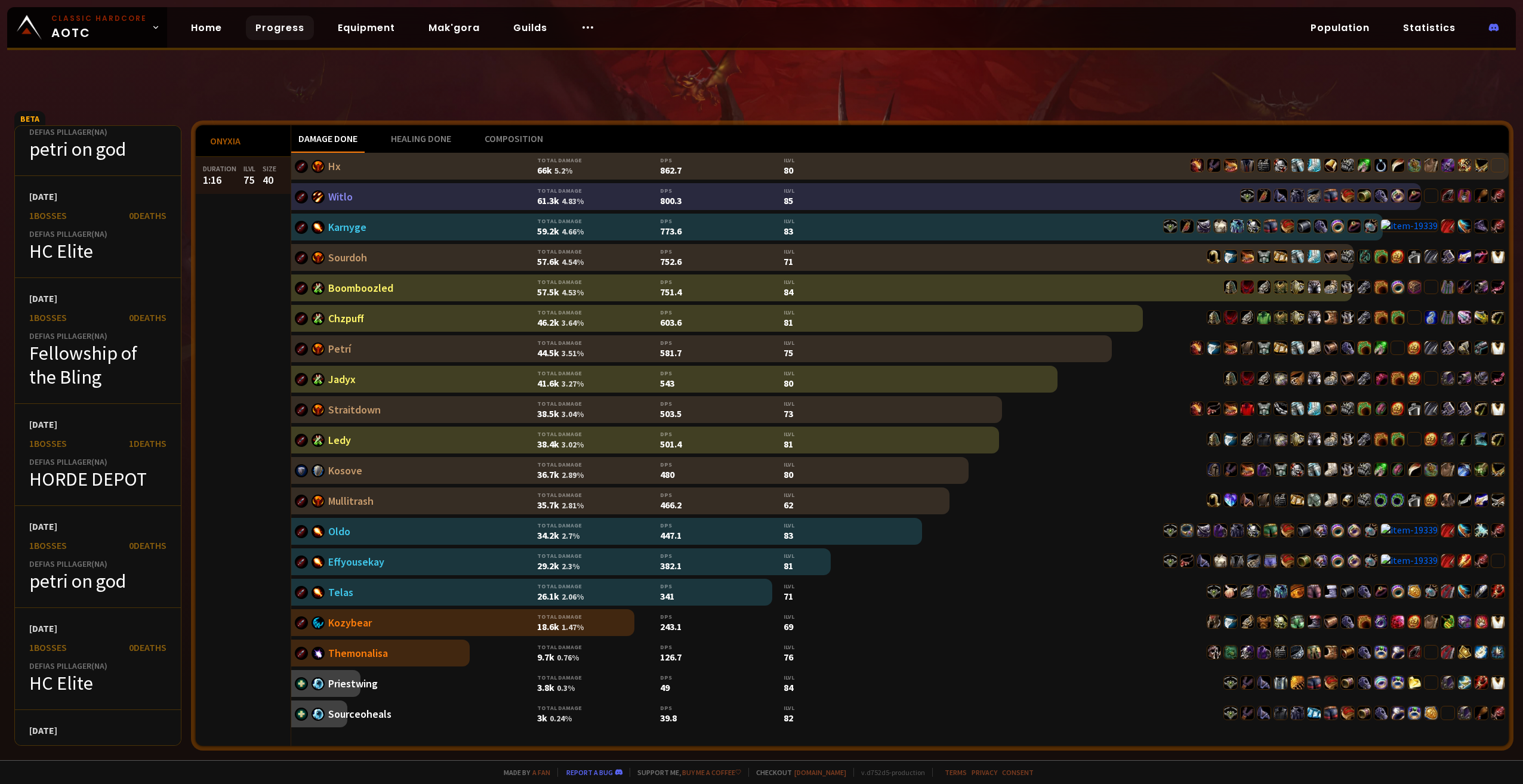
scroll to position [895, 0]
